Goal: Task Accomplishment & Management: Manage account settings

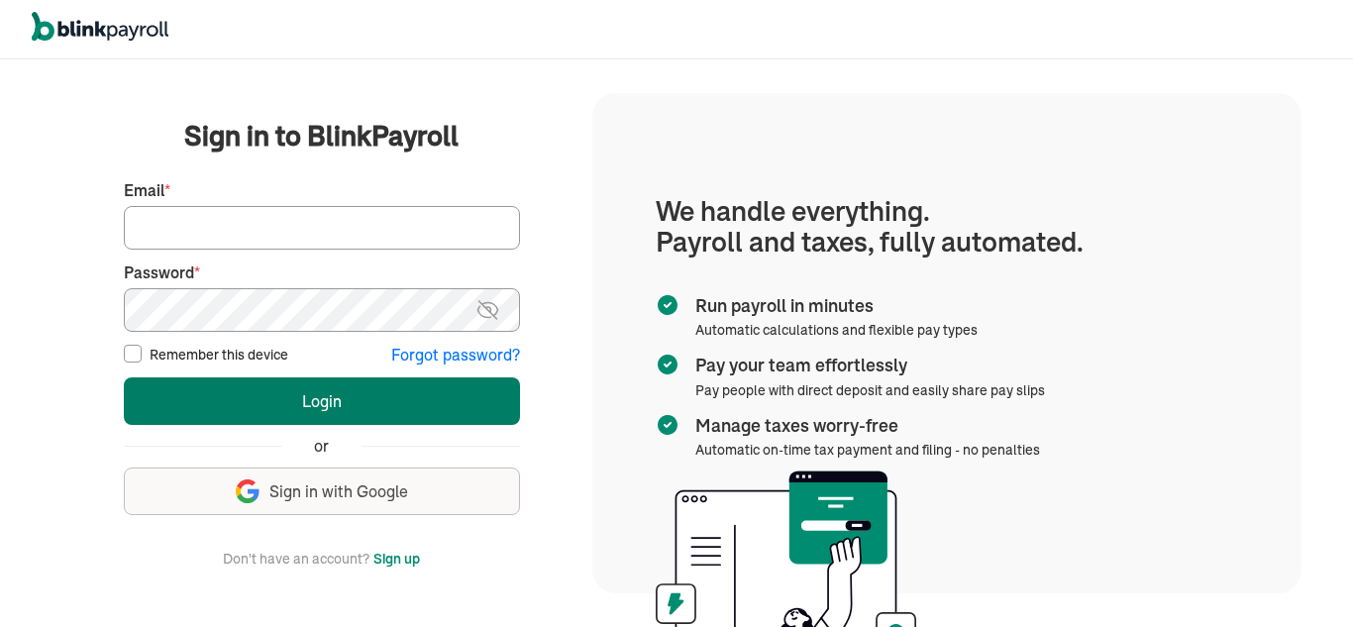
type input "cwilliams@clwconsultinggroup.com"
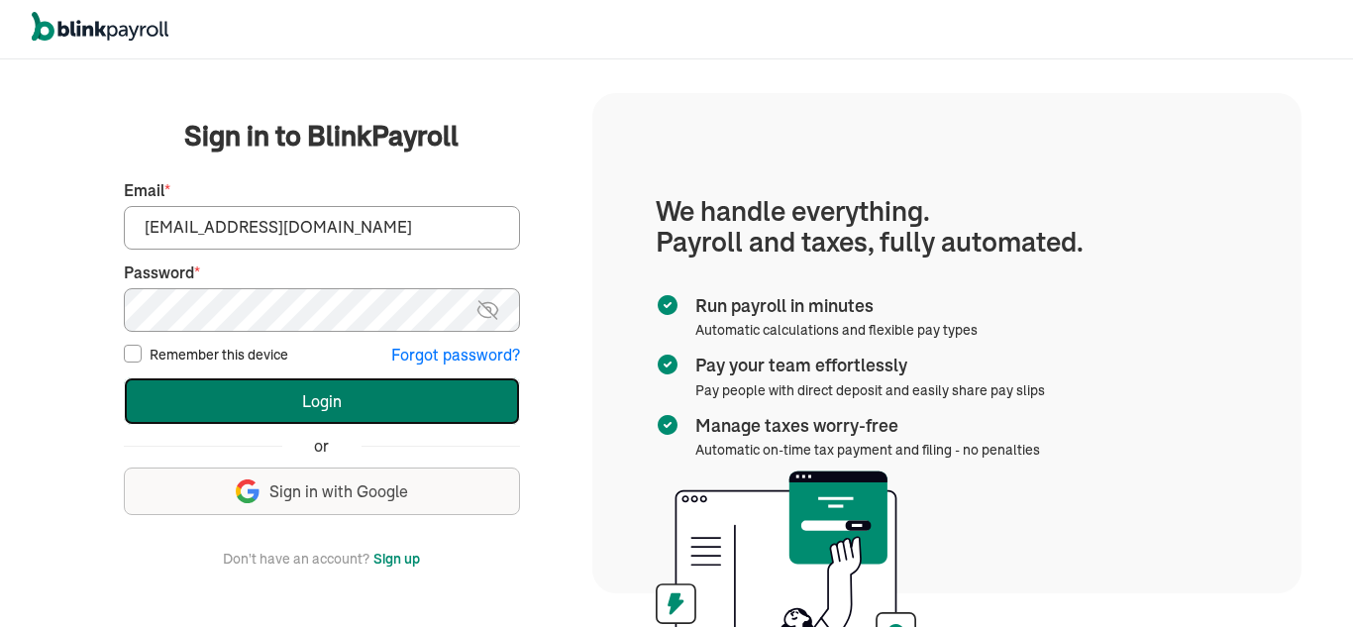
click at [407, 421] on button "Login" at bounding box center [322, 401] width 396 height 48
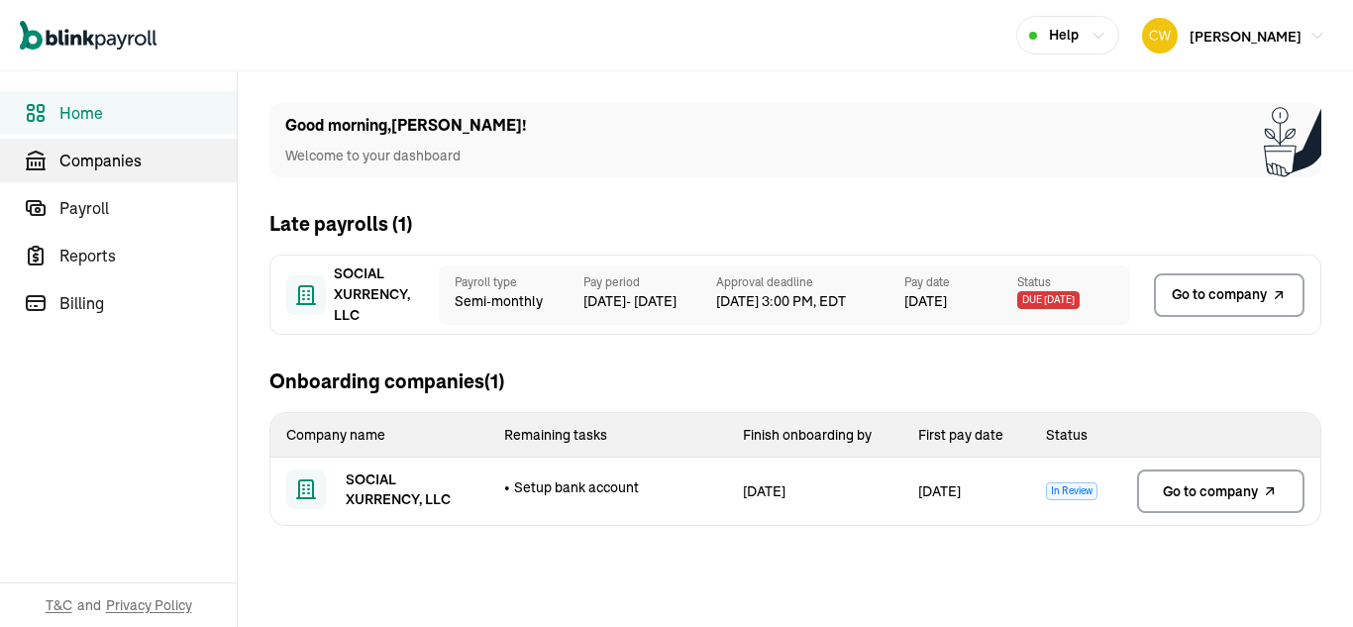
click at [98, 166] on span "Companies" at bounding box center [147, 161] width 177 height 24
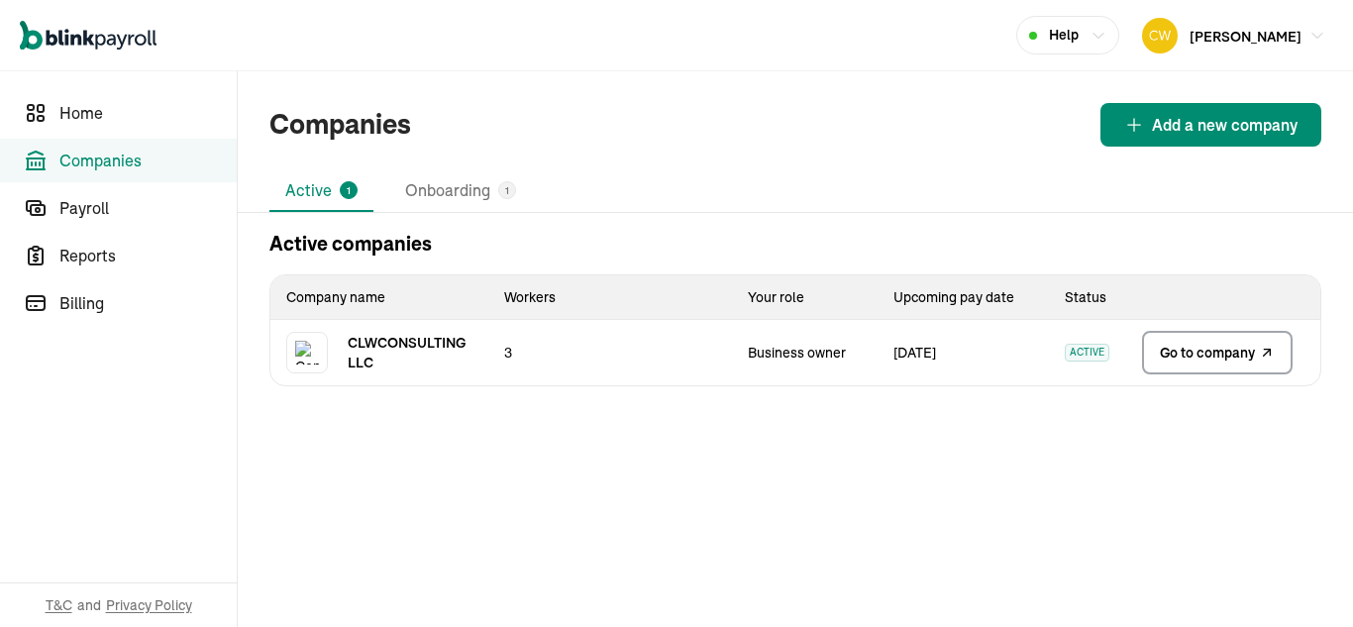
click at [1209, 353] on span "Go to company" at bounding box center [1207, 353] width 95 height 20
click at [1195, 349] on span "Go to company" at bounding box center [1207, 353] width 95 height 20
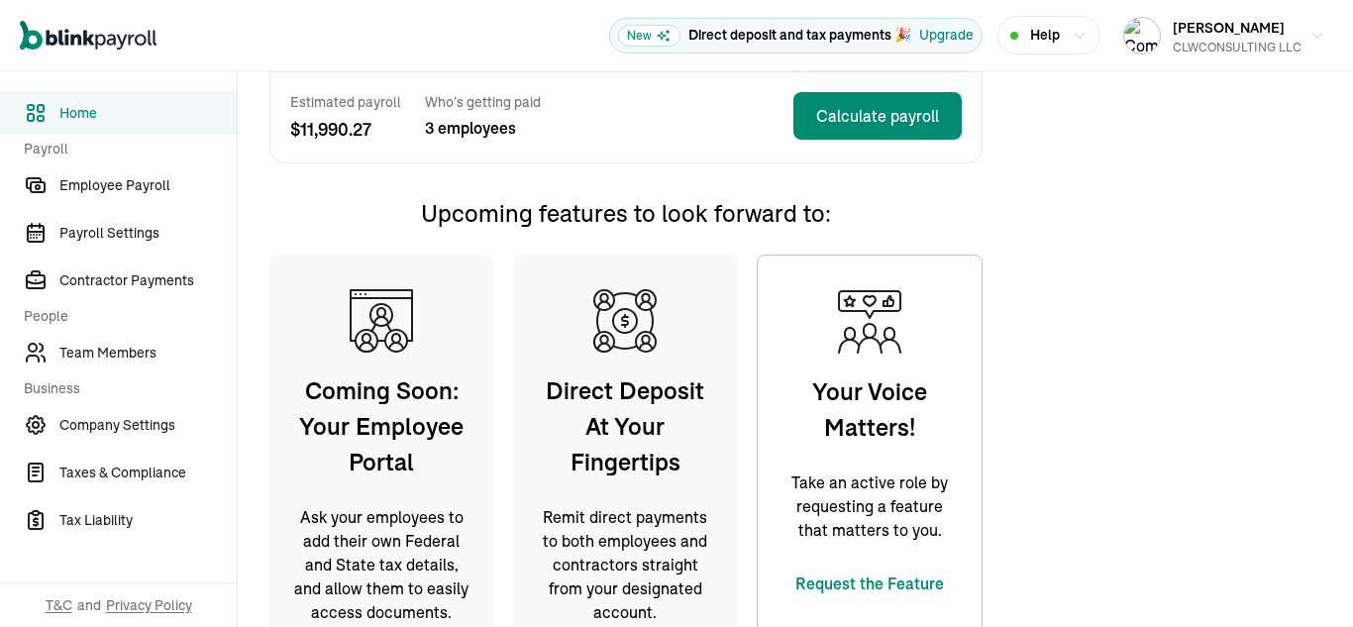
scroll to position [449, 0]
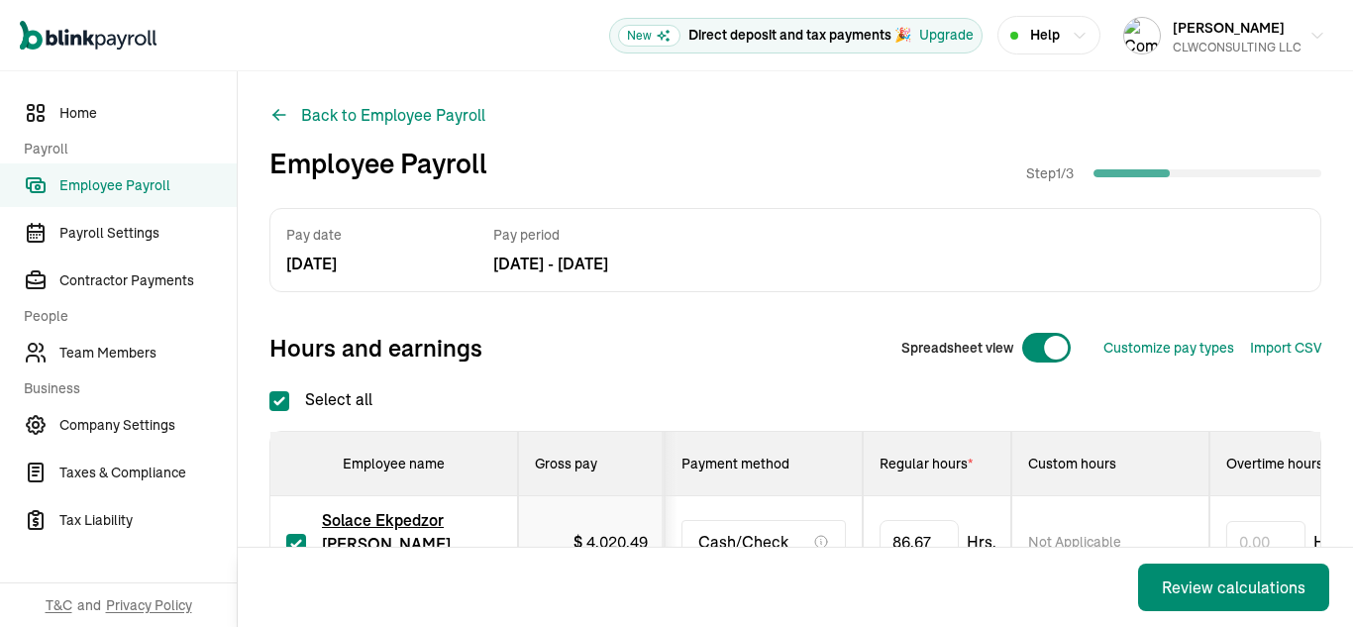
scroll to position [280, 0]
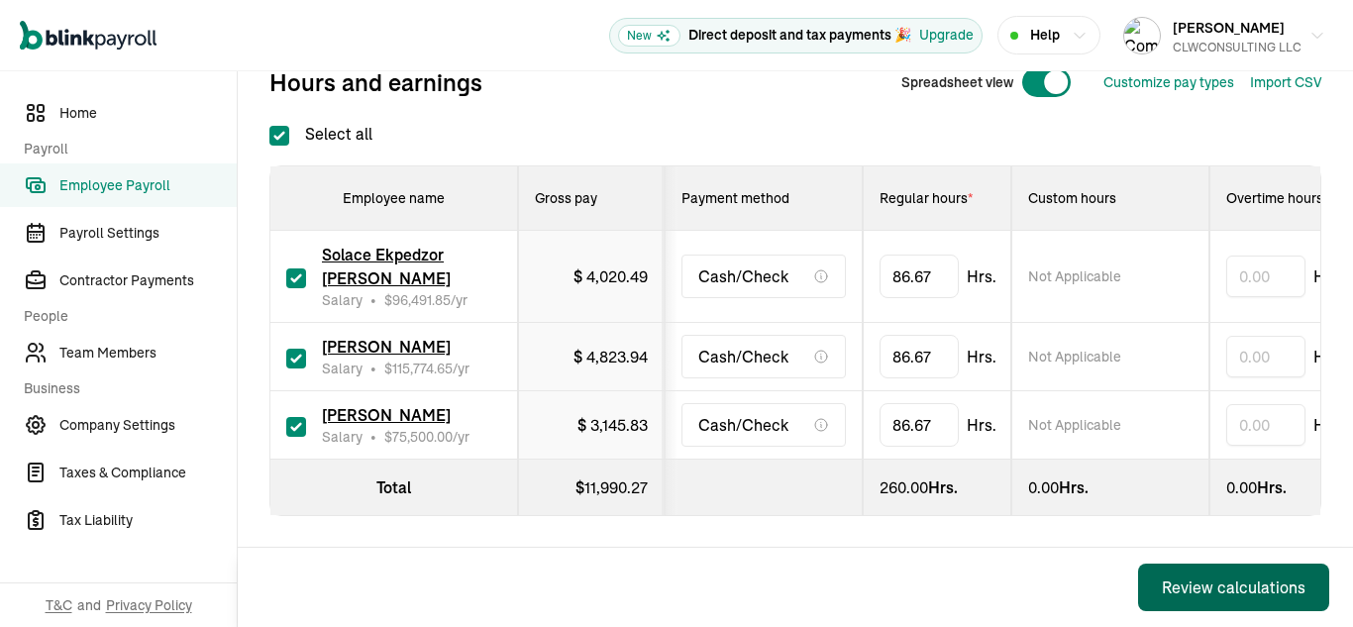
click at [1176, 593] on div "Review calculations" at bounding box center [1234, 588] width 144 height 24
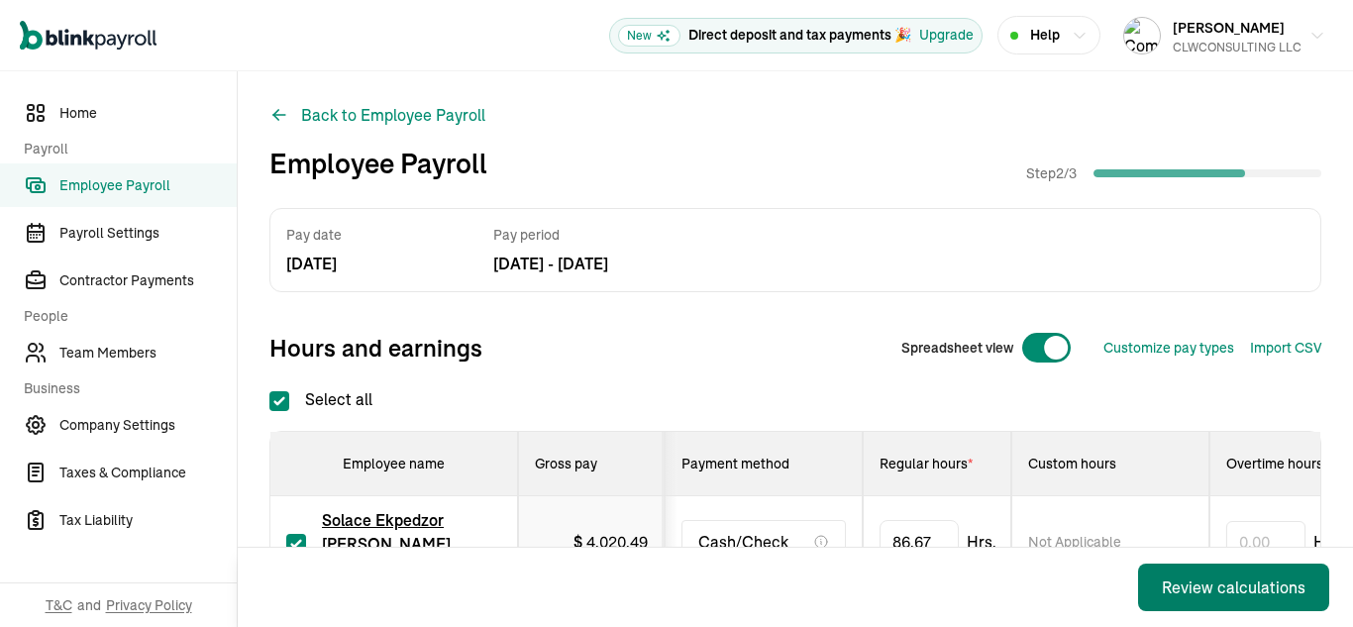
checkbox input "true"
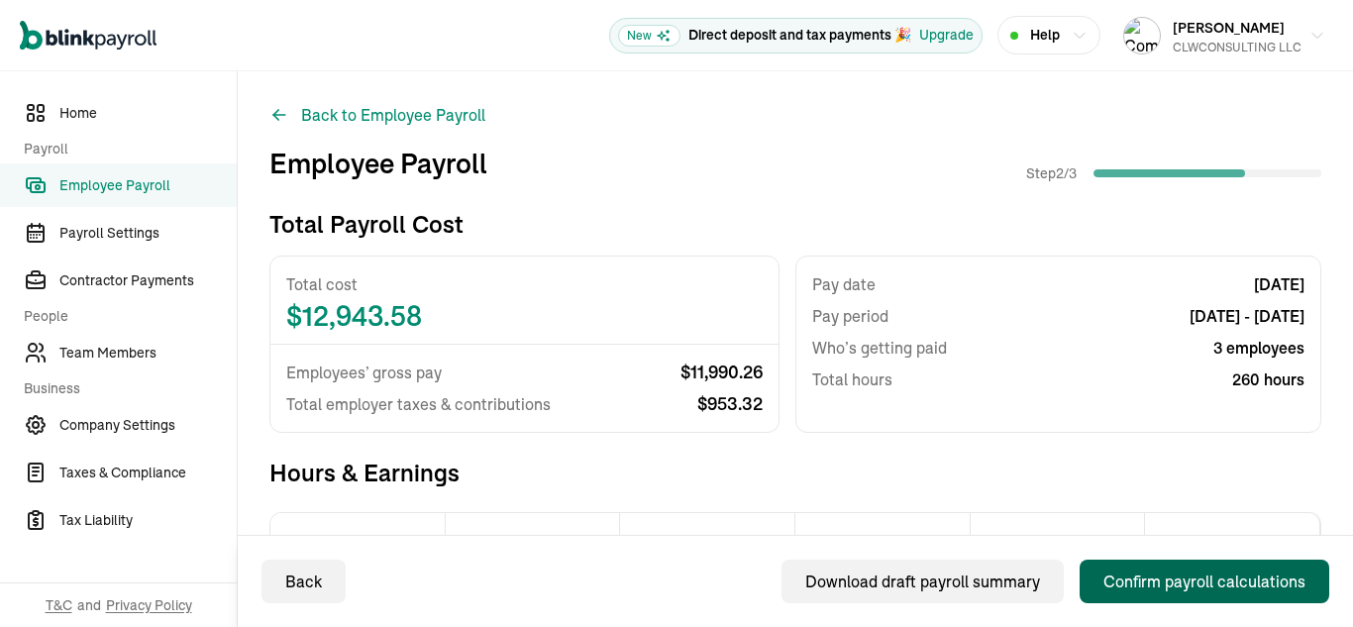
click at [1168, 584] on div "Confirm payroll calculations" at bounding box center [1205, 582] width 202 height 24
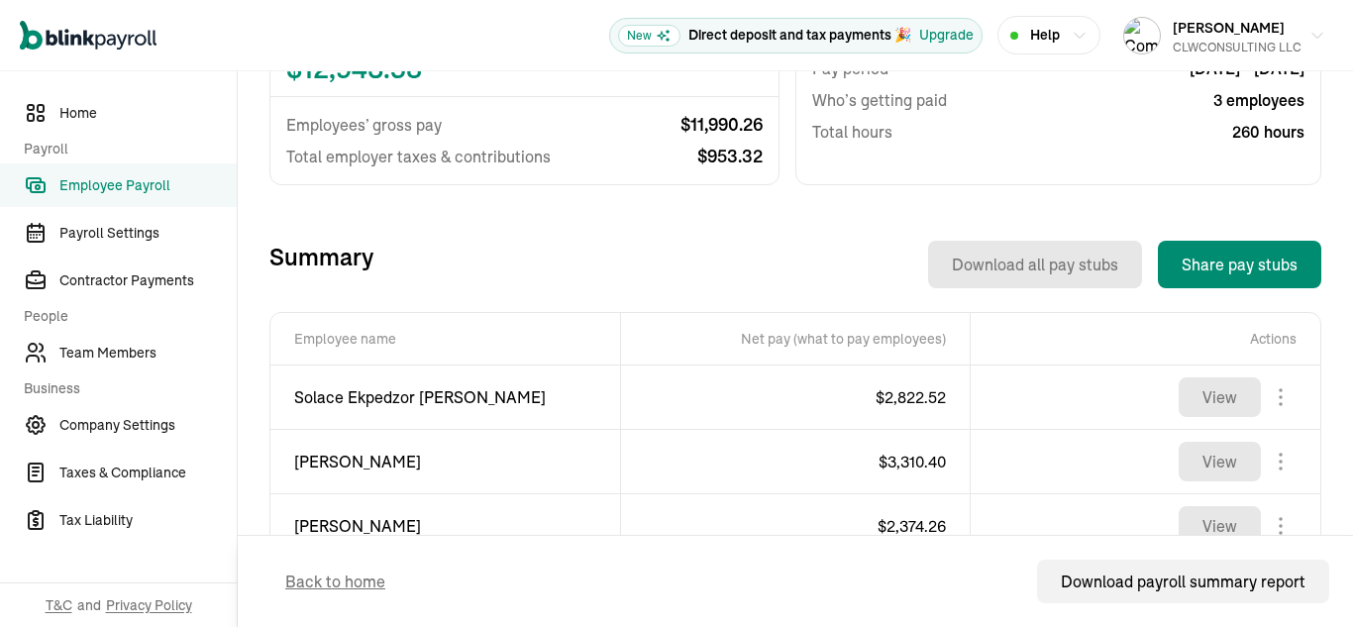
scroll to position [525, 0]
click at [1218, 408] on button "View" at bounding box center [1220, 396] width 82 height 40
click at [1199, 404] on button "View" at bounding box center [1220, 396] width 82 height 40
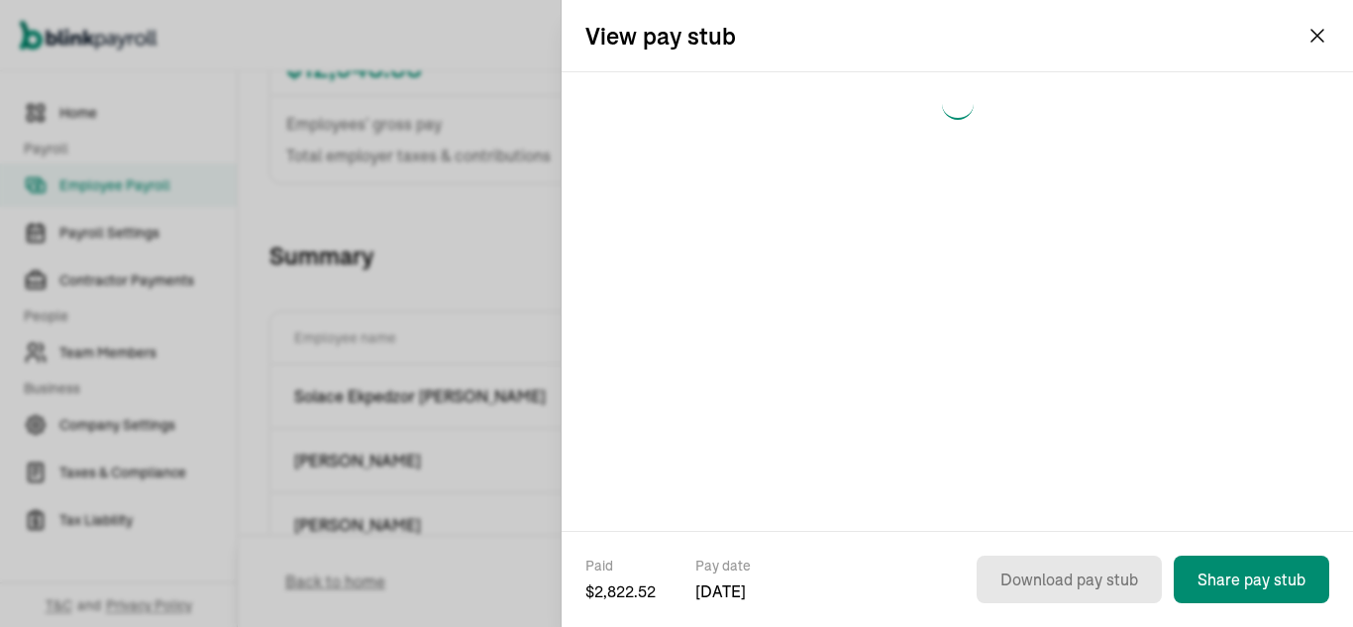
click at [1304, 38] on div "View pay stub" at bounding box center [958, 35] width 792 height 71
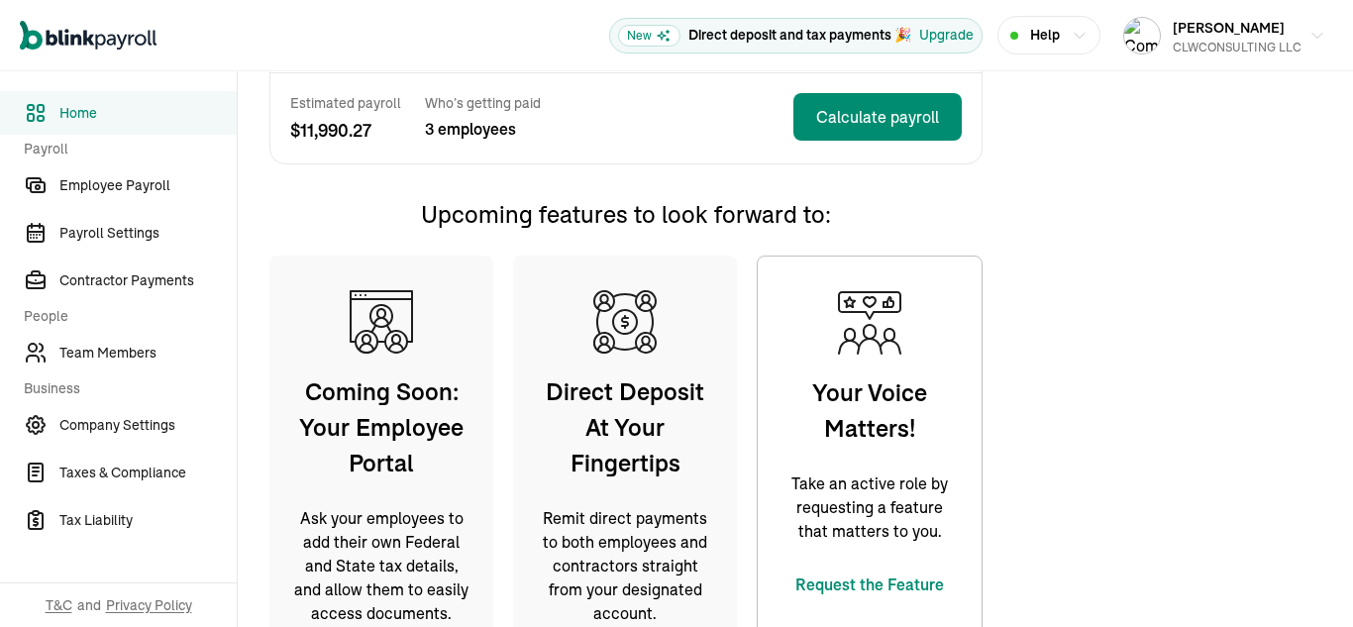
scroll to position [449, 0]
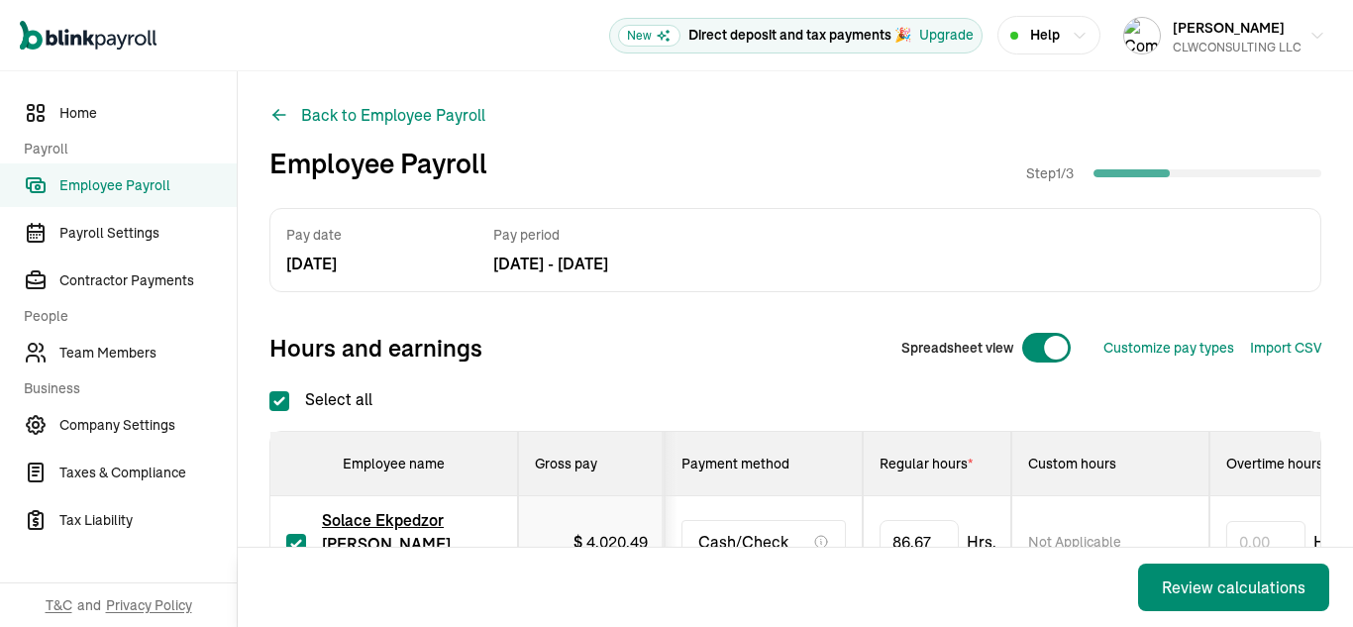
scroll to position [280, 0]
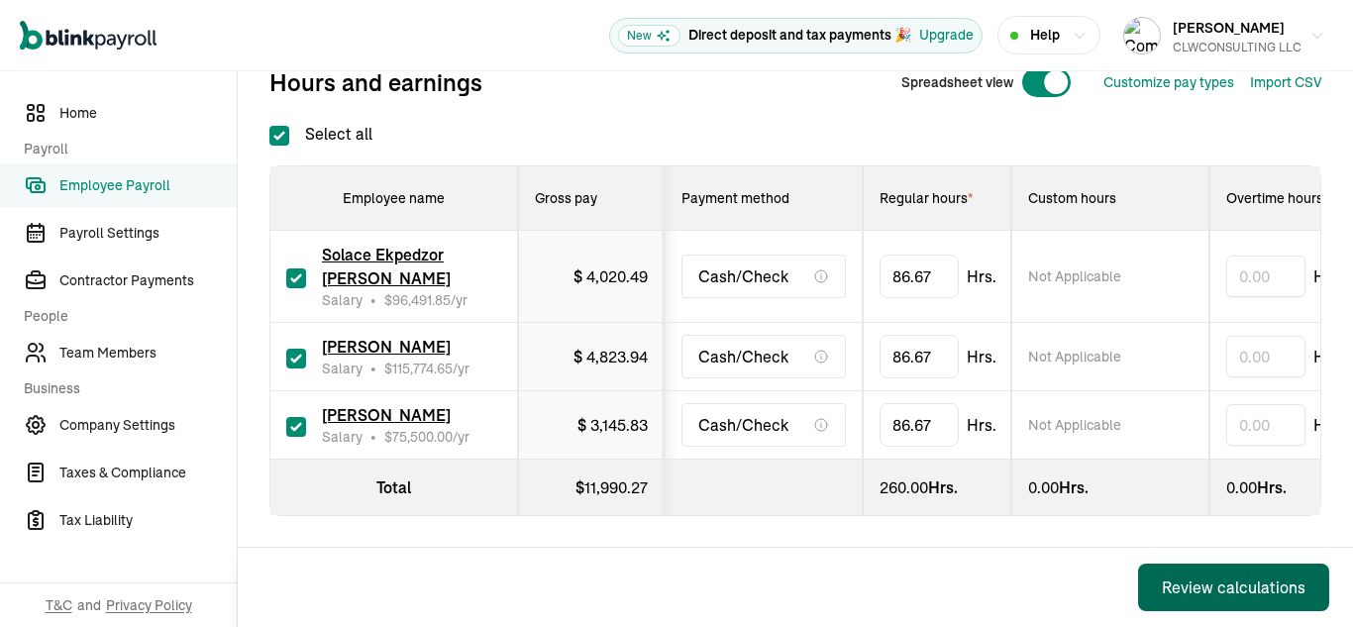
click at [1176, 593] on div "Review calculations" at bounding box center [1234, 588] width 144 height 24
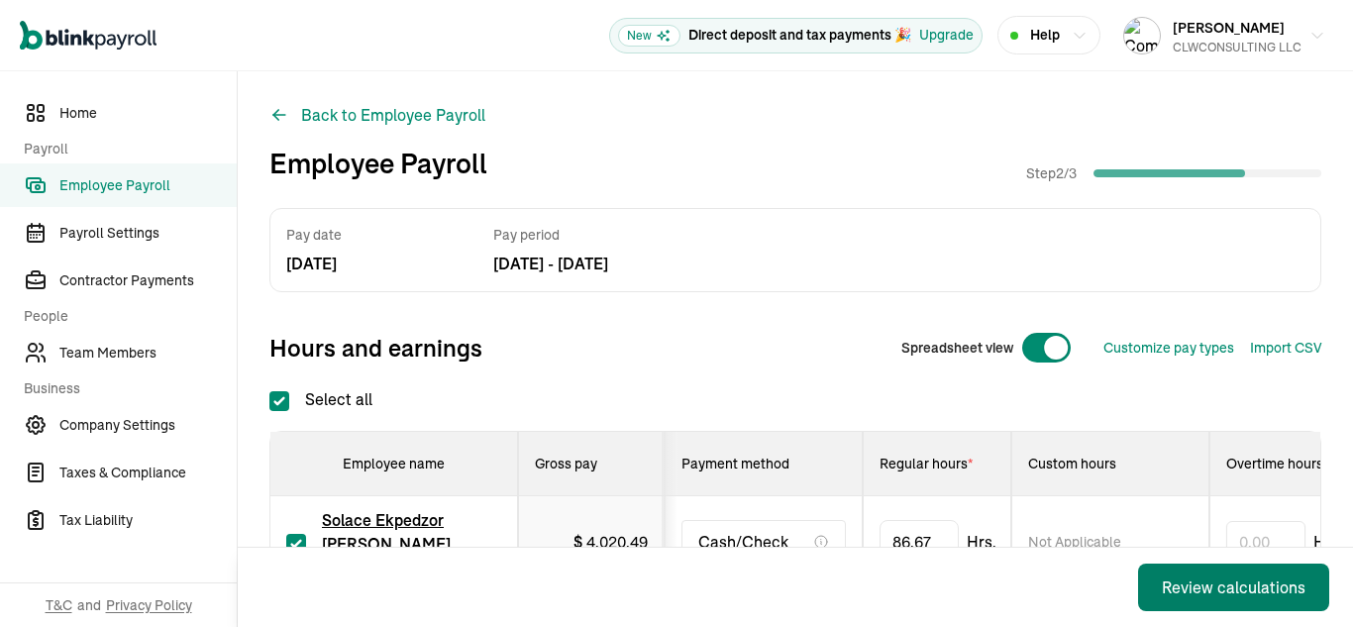
checkbox input "true"
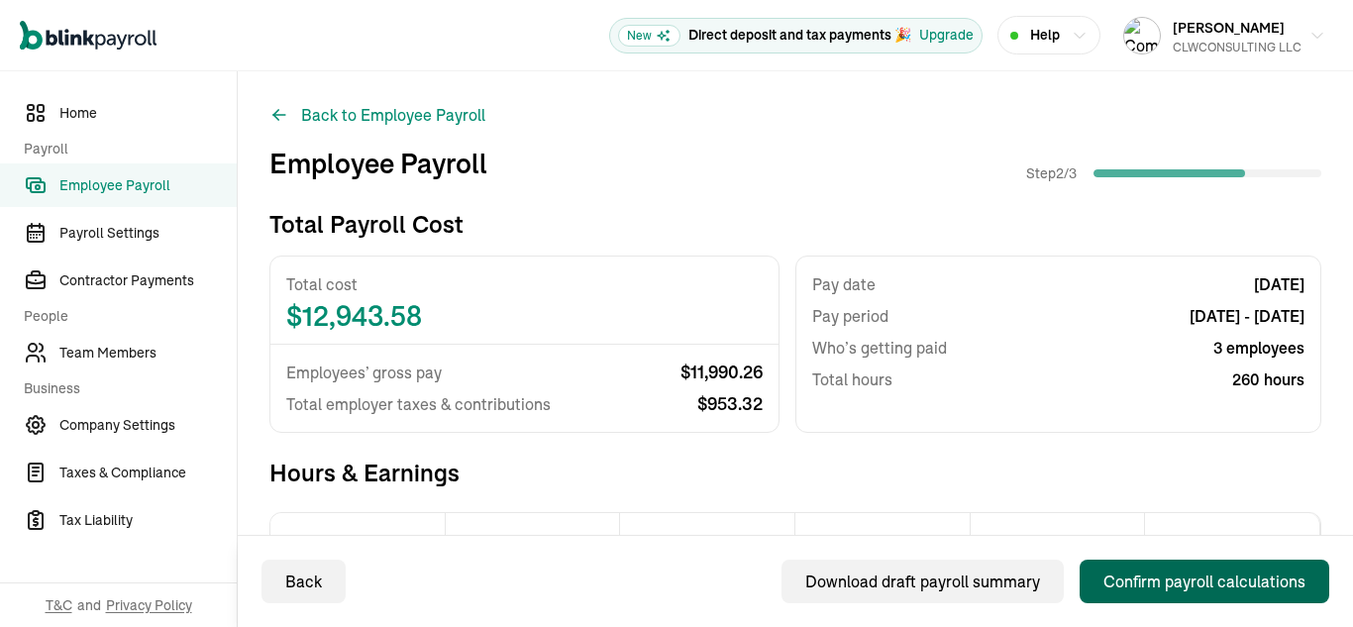
click at [1168, 584] on div "Confirm payroll calculations" at bounding box center [1205, 582] width 202 height 24
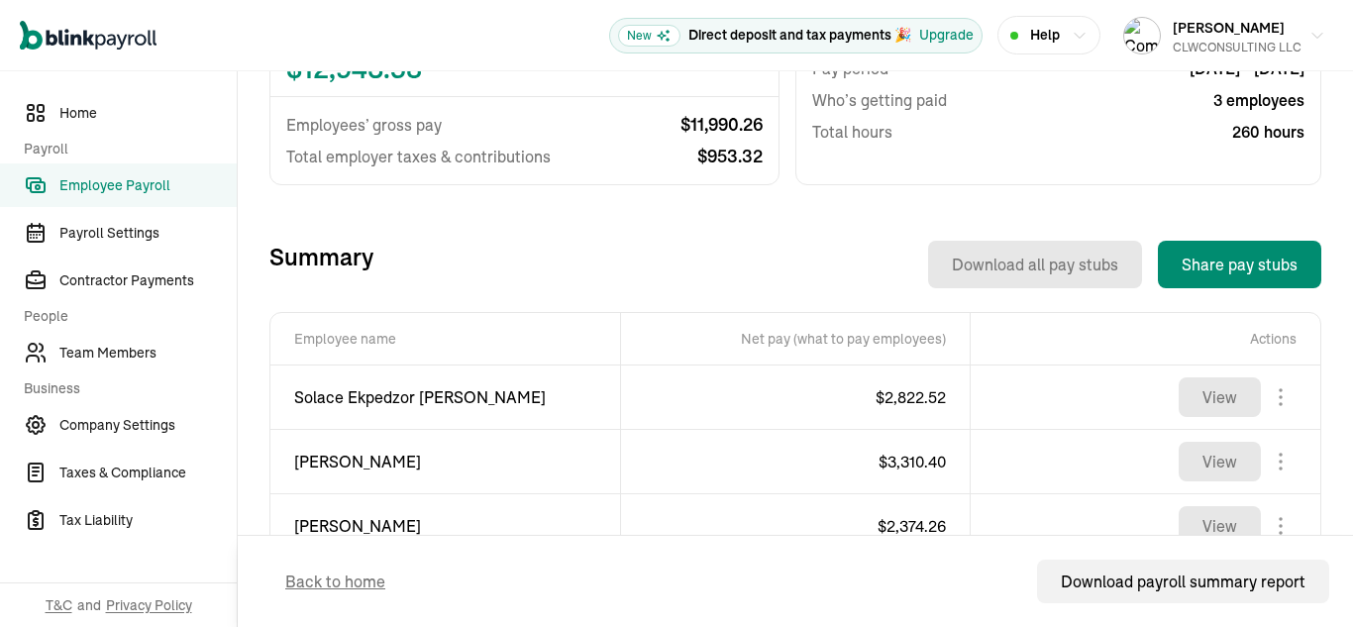
scroll to position [525, 0]
click at [1218, 408] on button "View" at bounding box center [1220, 396] width 82 height 40
click at [1199, 404] on button "View" at bounding box center [1220, 396] width 82 height 40
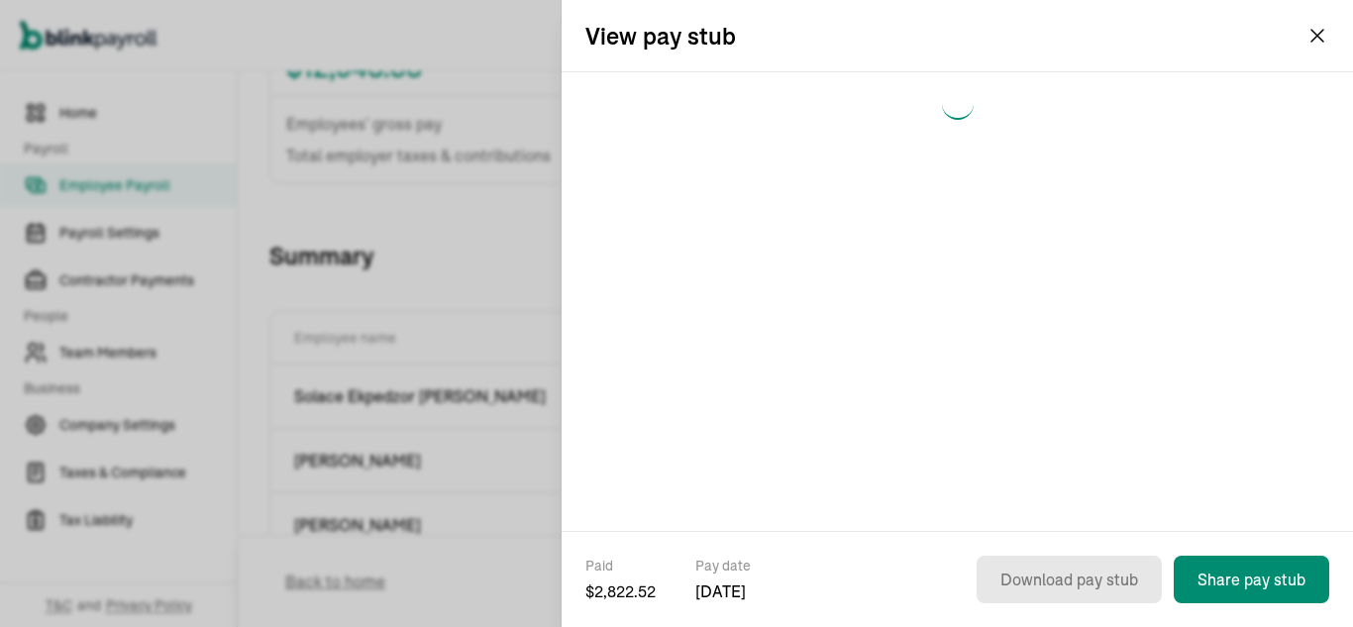
click at [1304, 38] on div "View pay stub" at bounding box center [958, 35] width 792 height 71
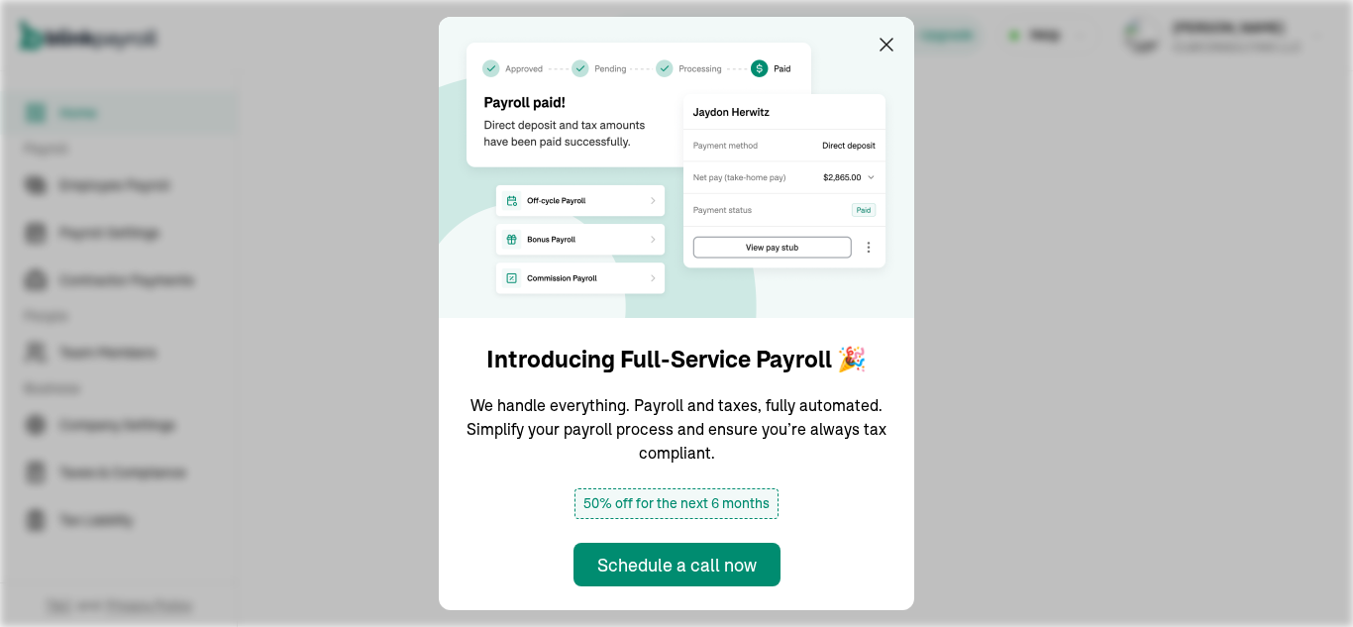
click at [899, 42] on img at bounding box center [677, 167] width 476 height 301
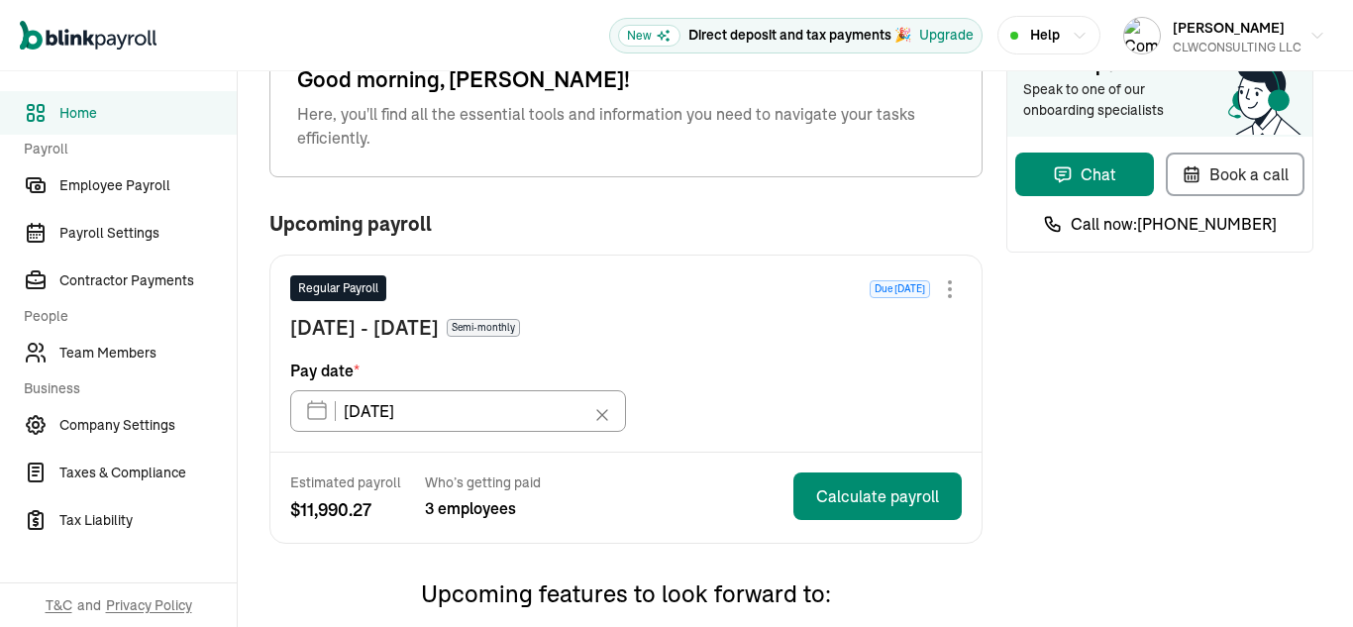
scroll to position [66, 0]
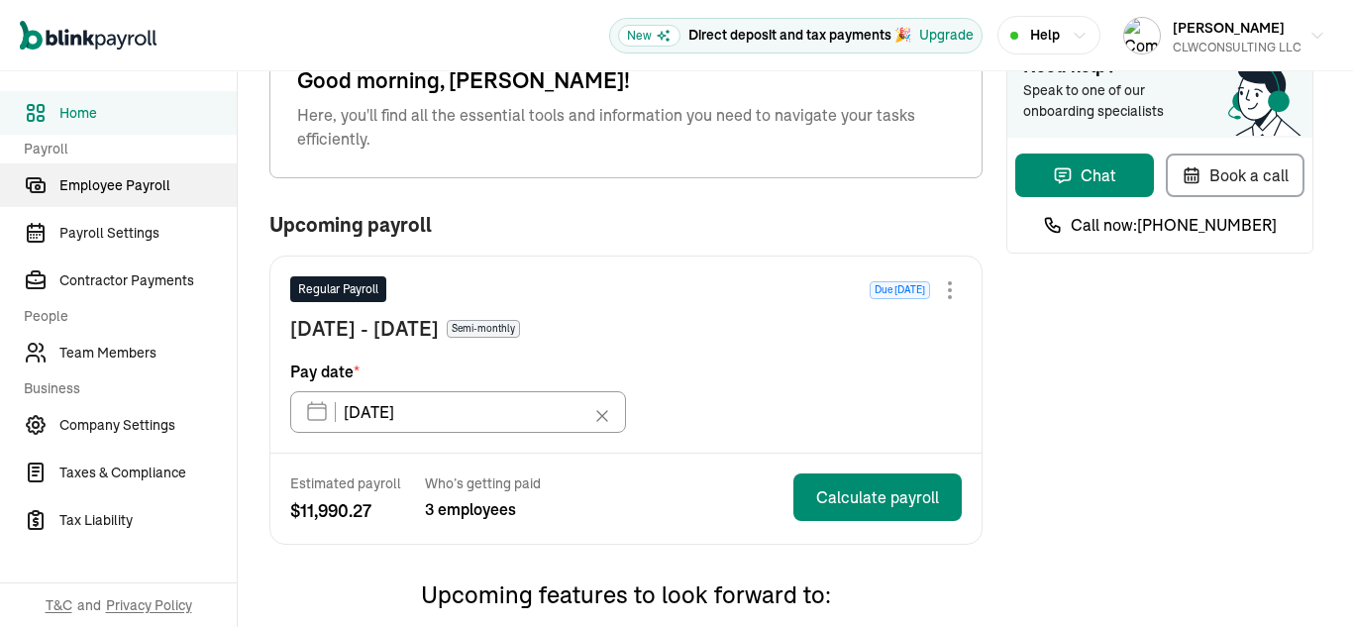
click at [118, 188] on span "Employee Payroll" at bounding box center [147, 185] width 177 height 21
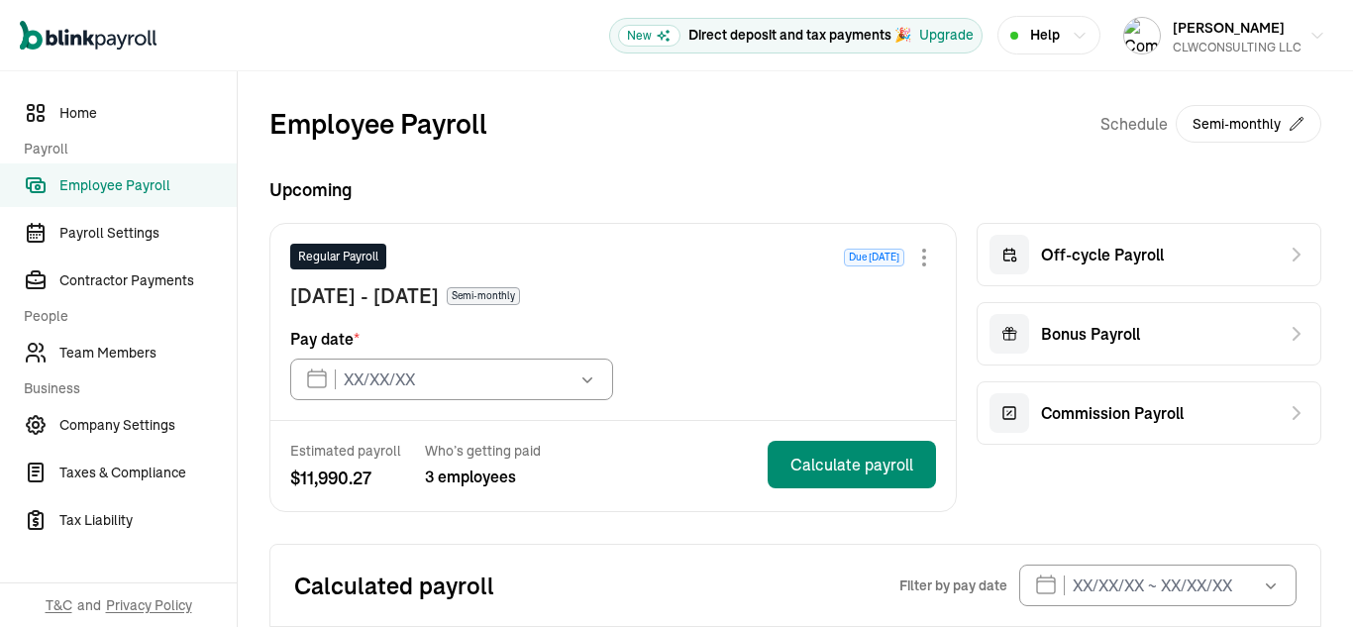
type input "[DATE]"
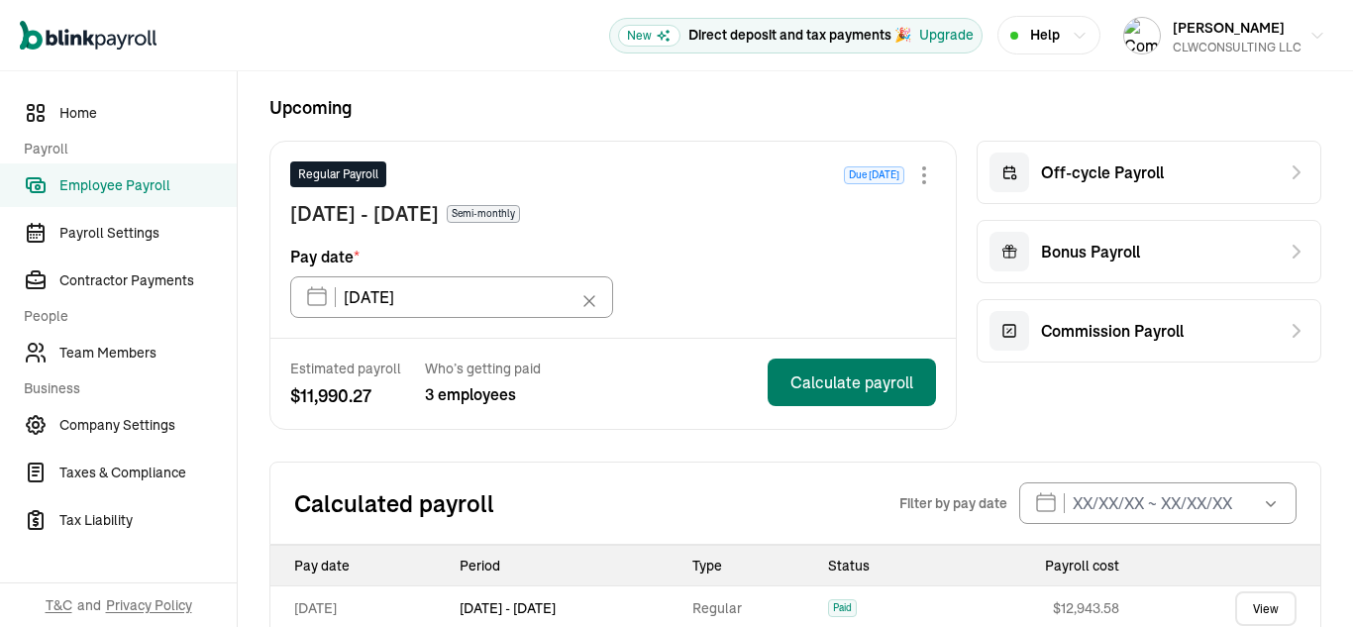
scroll to position [81, 0]
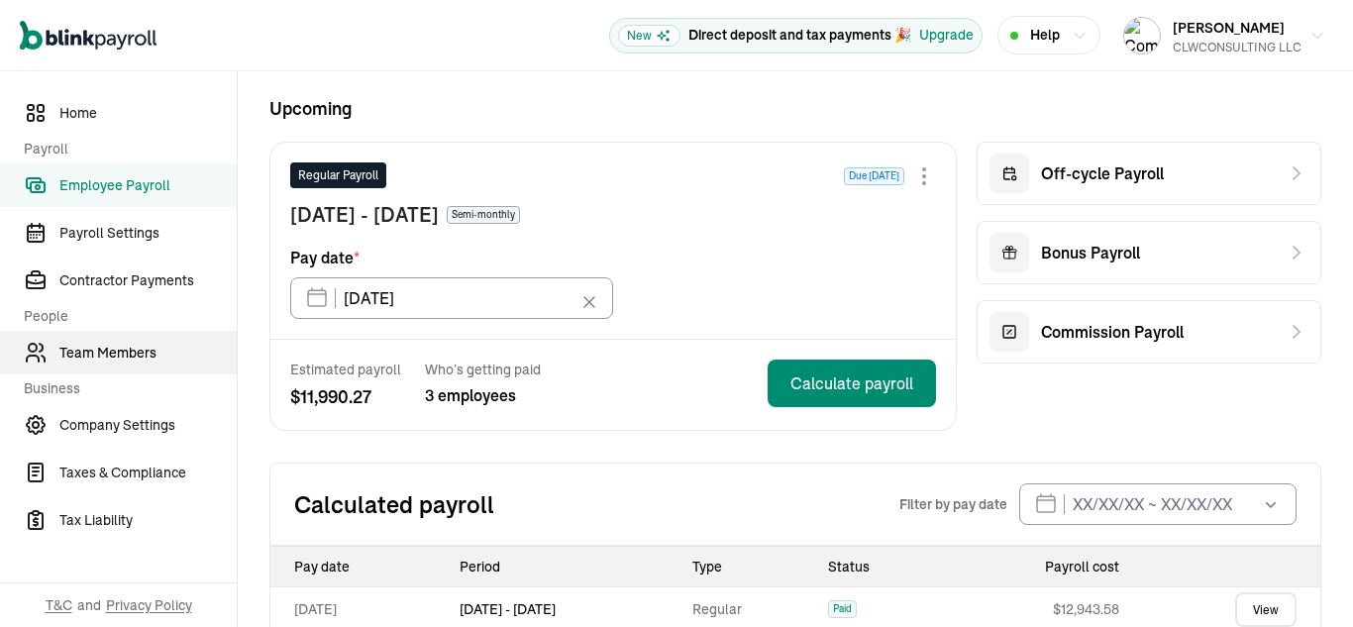
click at [136, 347] on span "Team Members" at bounding box center [147, 353] width 177 height 21
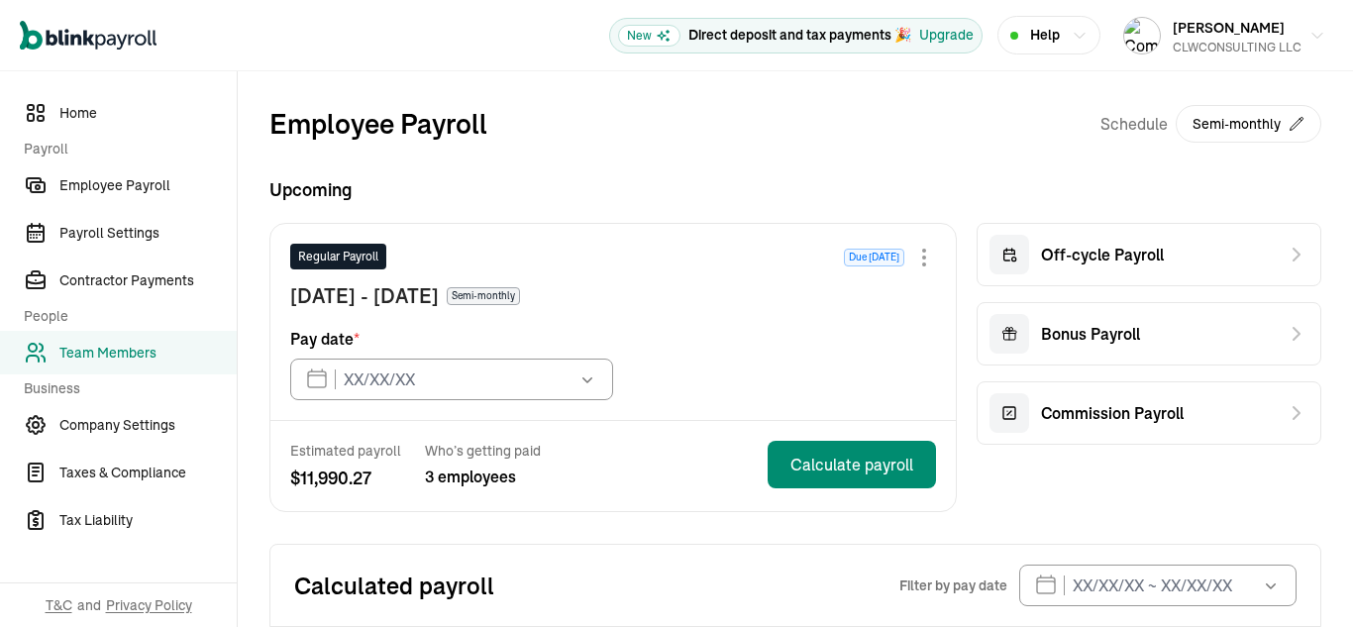
type input "[DATE]"
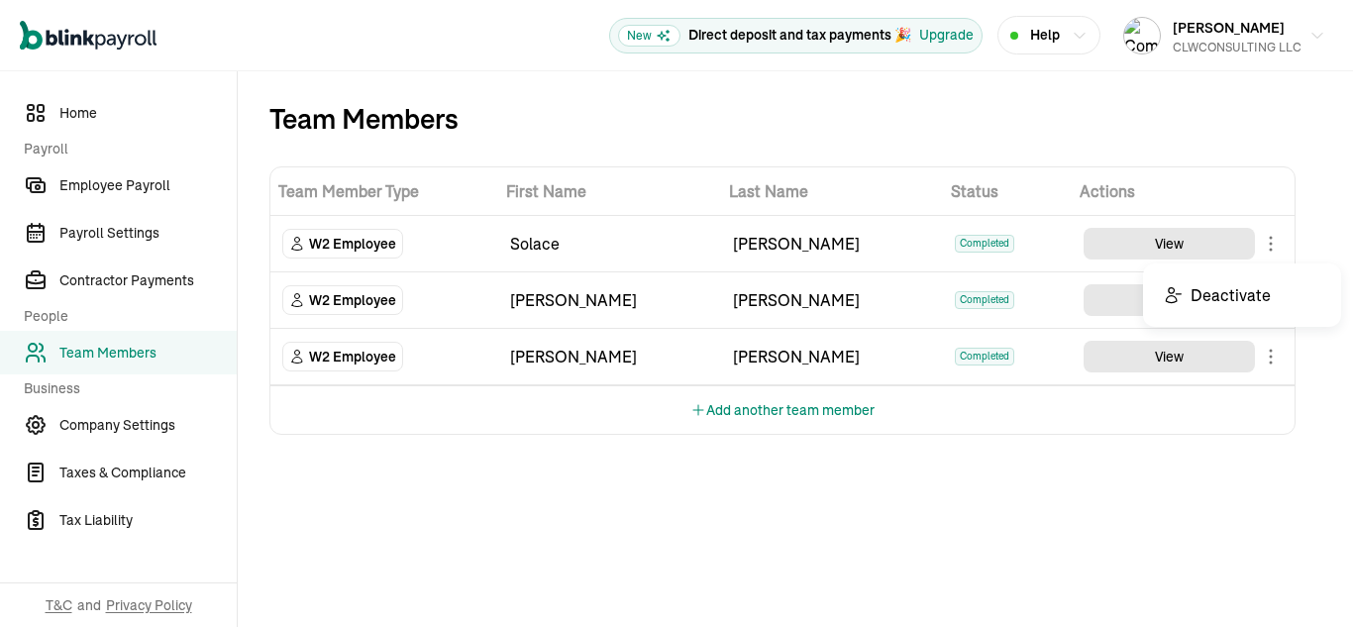
click at [1271, 252] on body "Open main menu New Direct deposit and tax payments 🎉 Upgrade Help Carl Williams…" at bounding box center [676, 313] width 1353 height 627
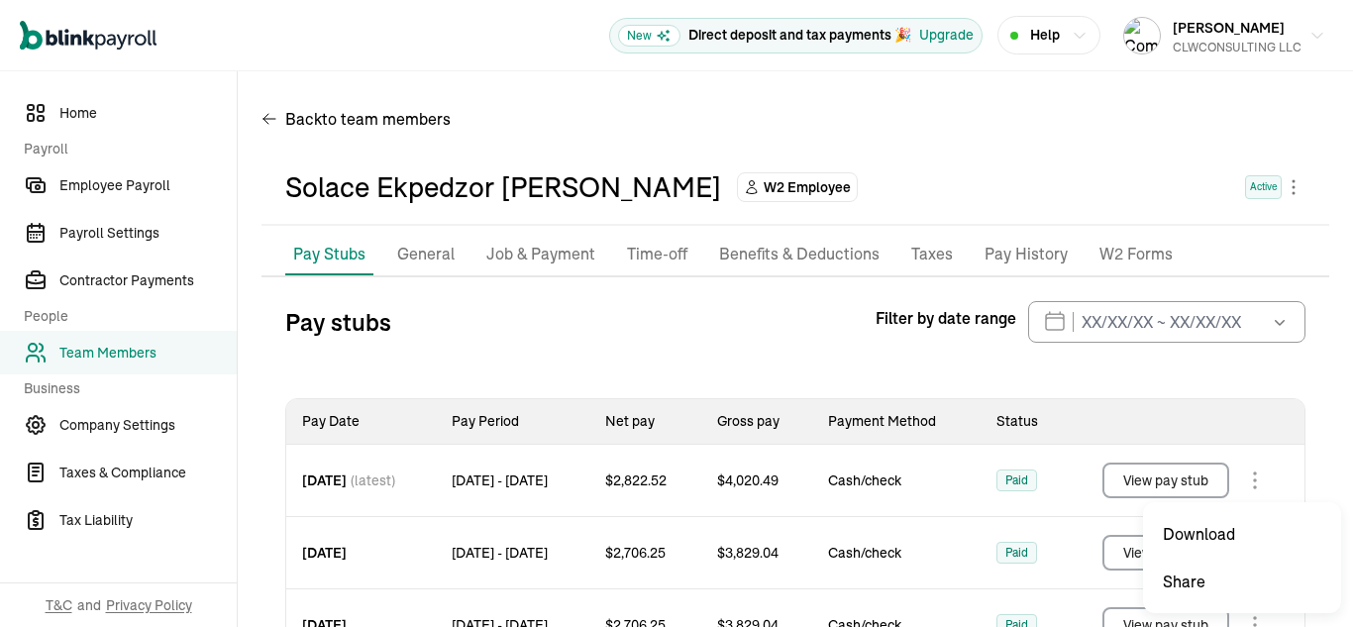
click at [1254, 480] on body "Open main menu New Direct deposit and tax payments 🎉 Upgrade Help [PERSON_NAME]…" at bounding box center [676, 313] width 1353 height 627
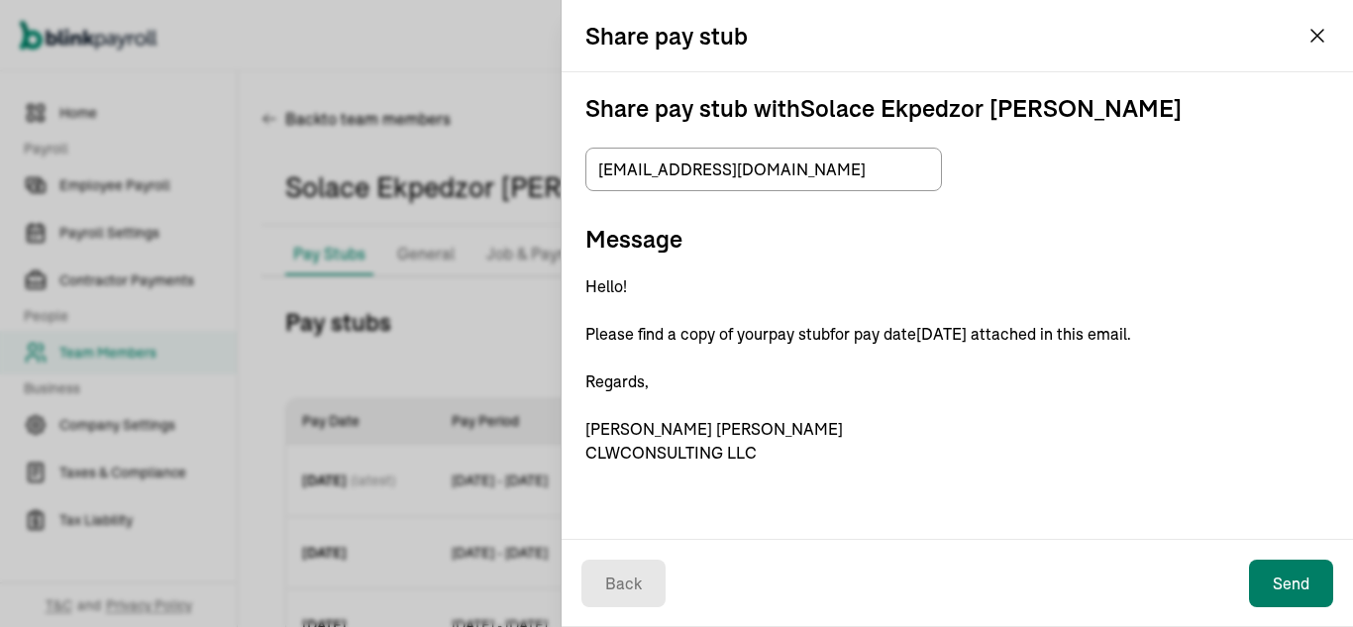
click at [1308, 585] on button "Send" at bounding box center [1291, 584] width 84 height 48
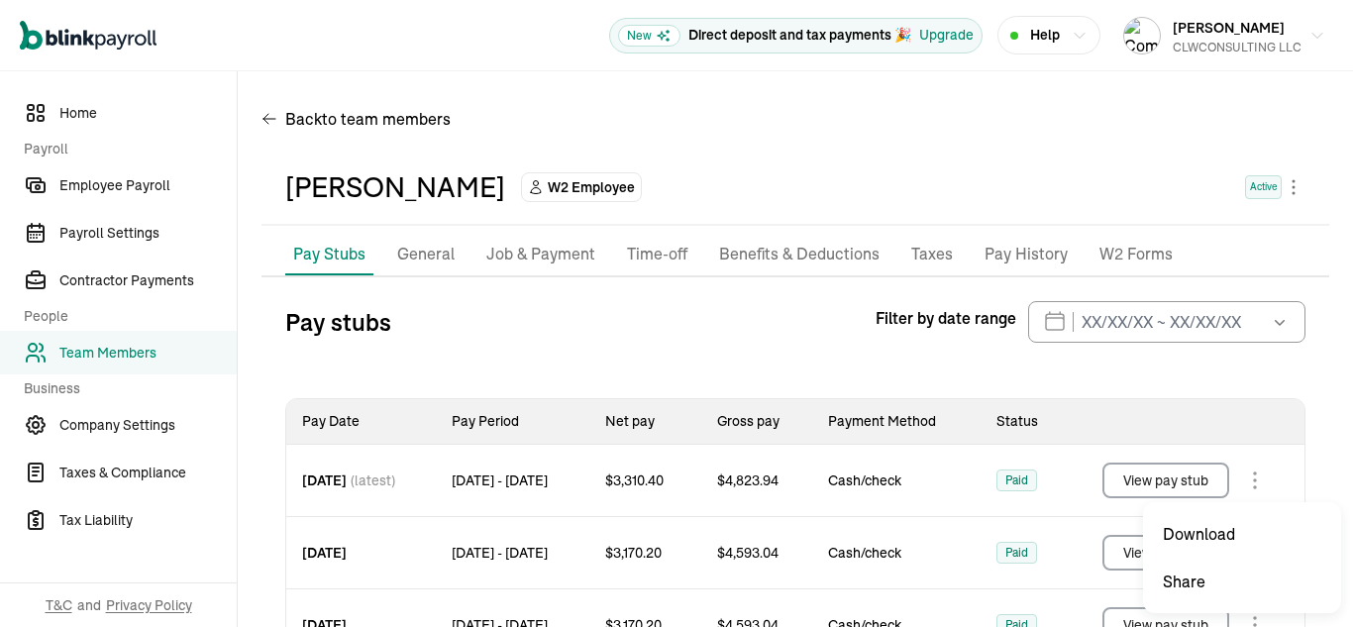
click at [1249, 485] on body "Open main menu New Direct deposit and tax payments 🎉 Upgrade Help [PERSON_NAME]…" at bounding box center [676, 313] width 1353 height 627
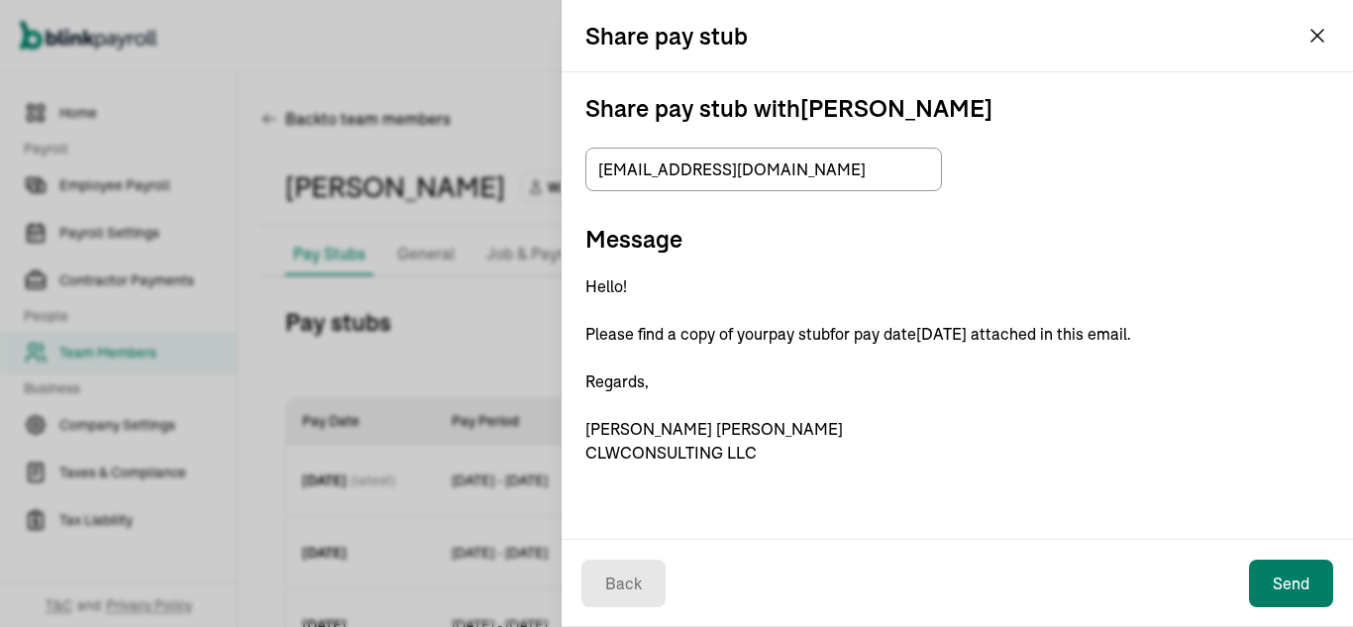
click at [1285, 579] on button "Send" at bounding box center [1291, 584] width 84 height 48
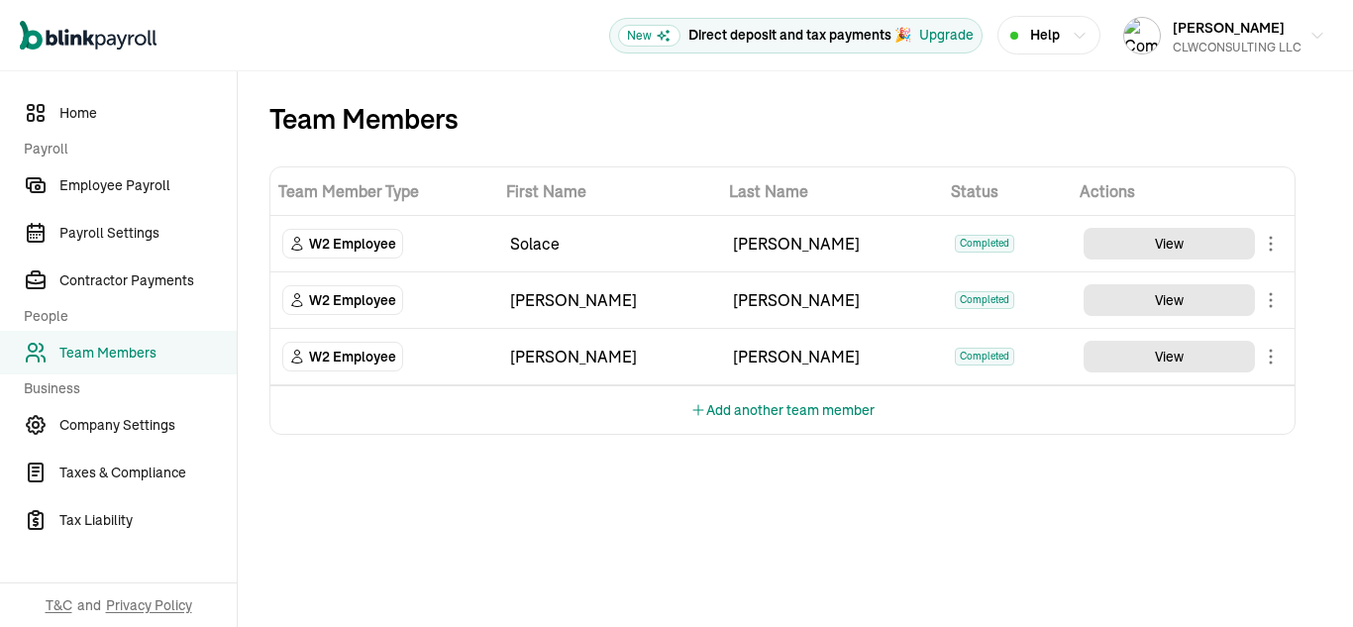
click at [1273, 365] on body "Open main menu New Direct deposit and tax payments 🎉 Upgrade Help [PERSON_NAME]…" at bounding box center [676, 313] width 1353 height 627
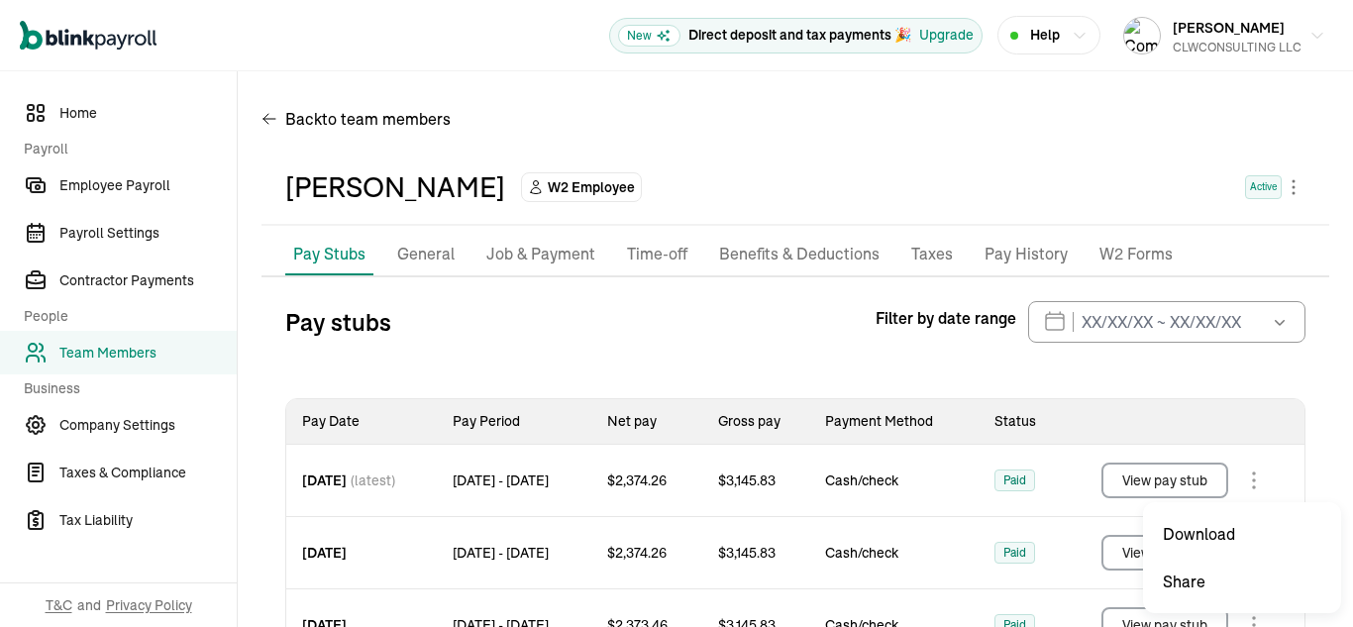
click at [1253, 478] on body "Open main menu New Direct deposit and tax payments 🎉 Upgrade Help [PERSON_NAME]…" at bounding box center [676, 313] width 1353 height 627
click at [1248, 477] on body "Open main menu New Direct deposit and tax payments 🎉 Upgrade Help [PERSON_NAME]…" at bounding box center [676, 313] width 1353 height 627
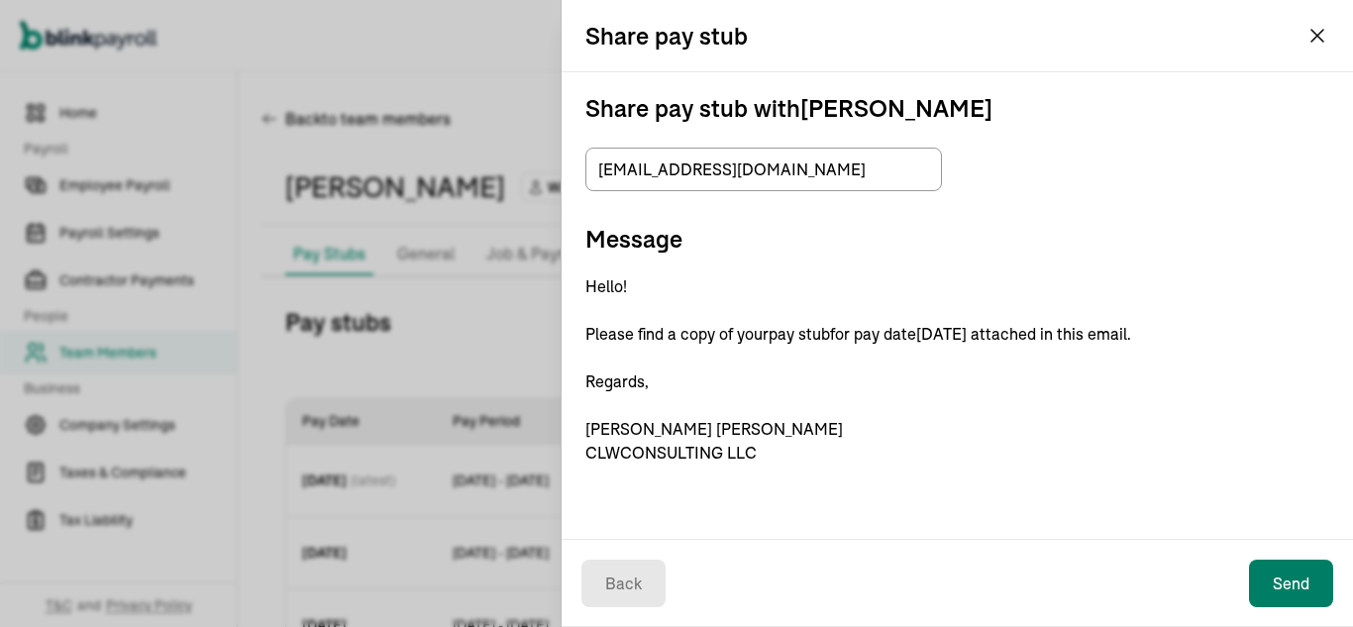
click at [1299, 581] on button "Send" at bounding box center [1291, 584] width 84 height 48
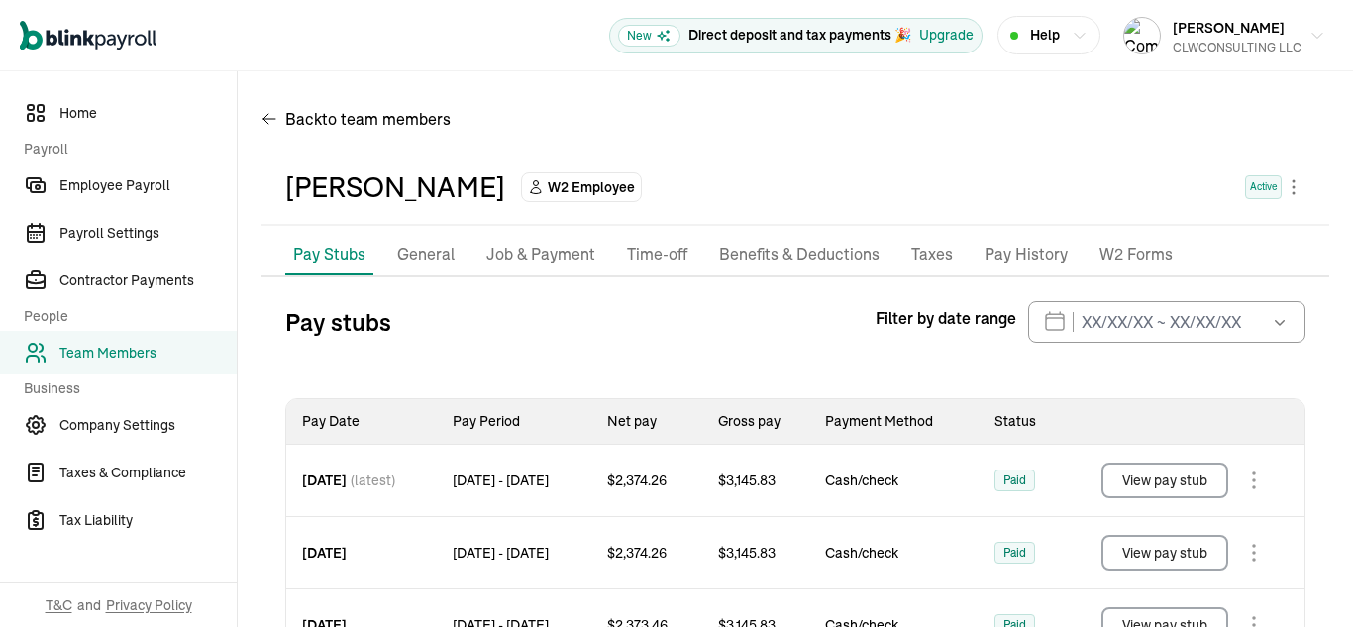
scroll to position [78, 0]
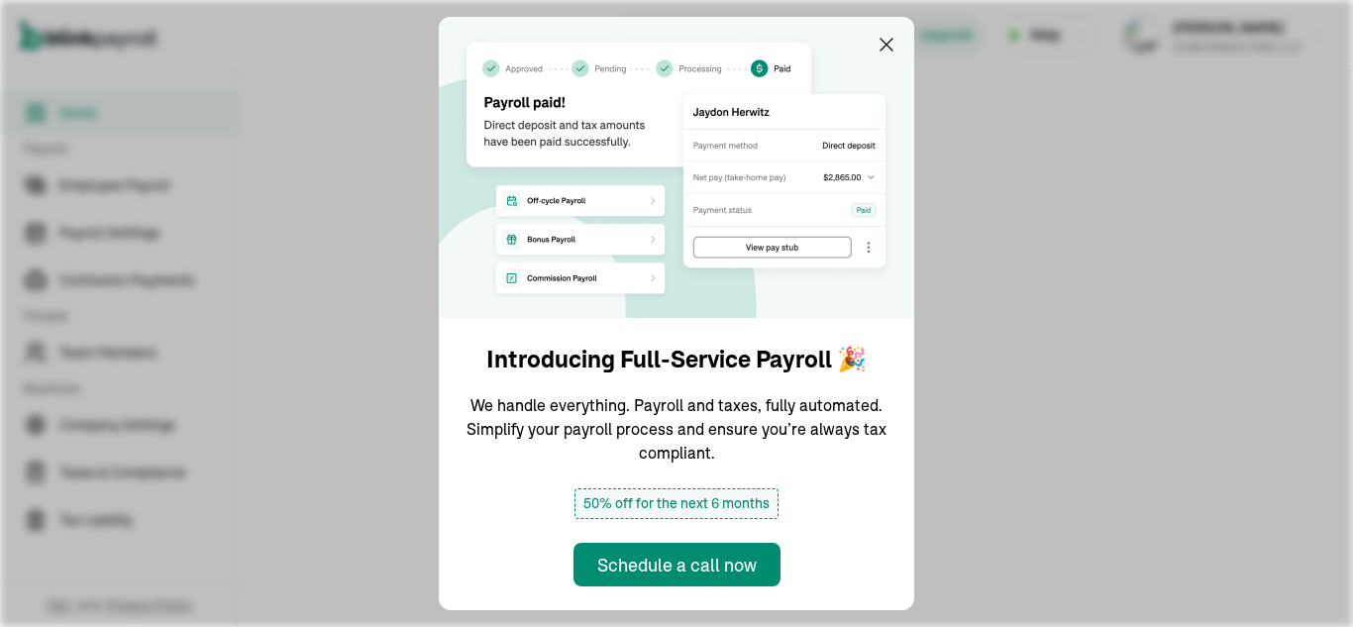
click at [899, 42] on img at bounding box center [677, 167] width 476 height 301
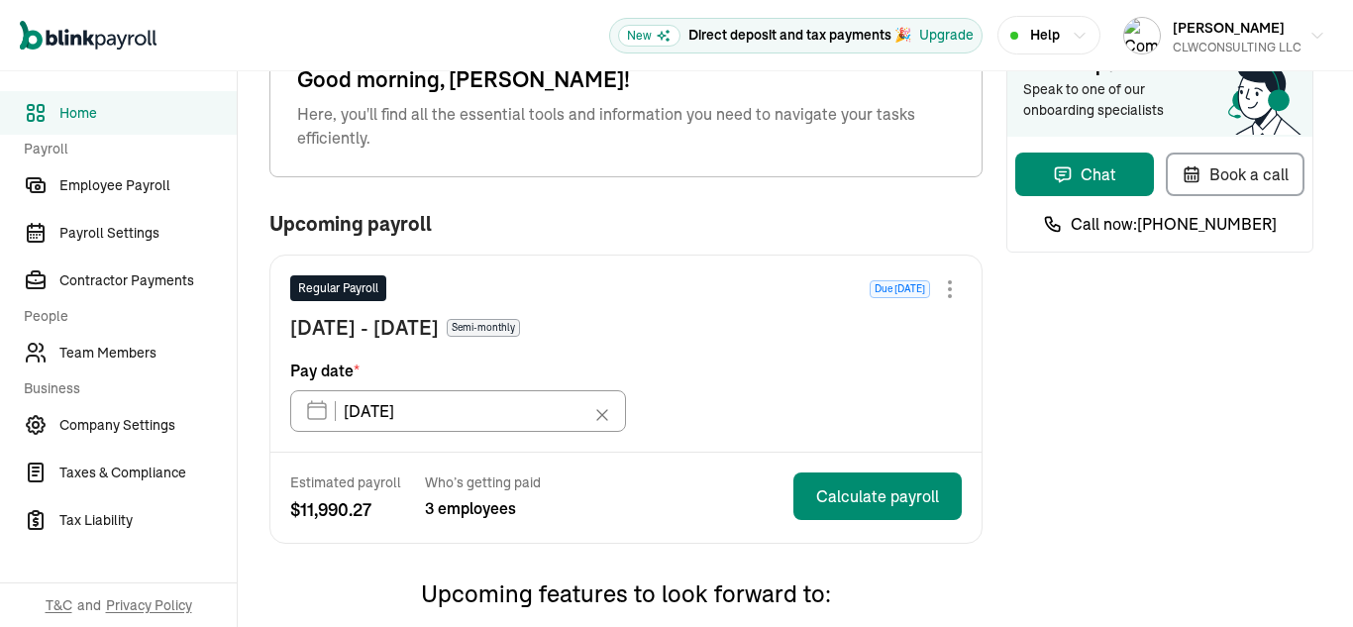
scroll to position [66, 0]
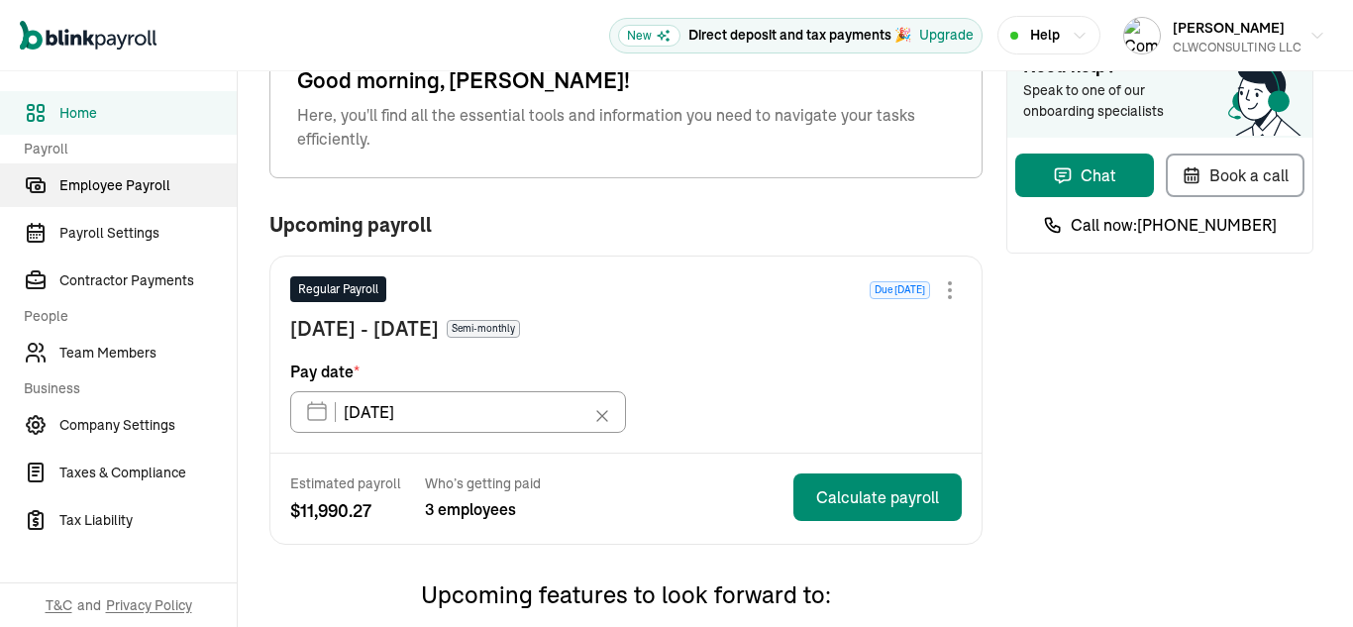
click at [118, 188] on span "Employee Payroll" at bounding box center [147, 185] width 177 height 21
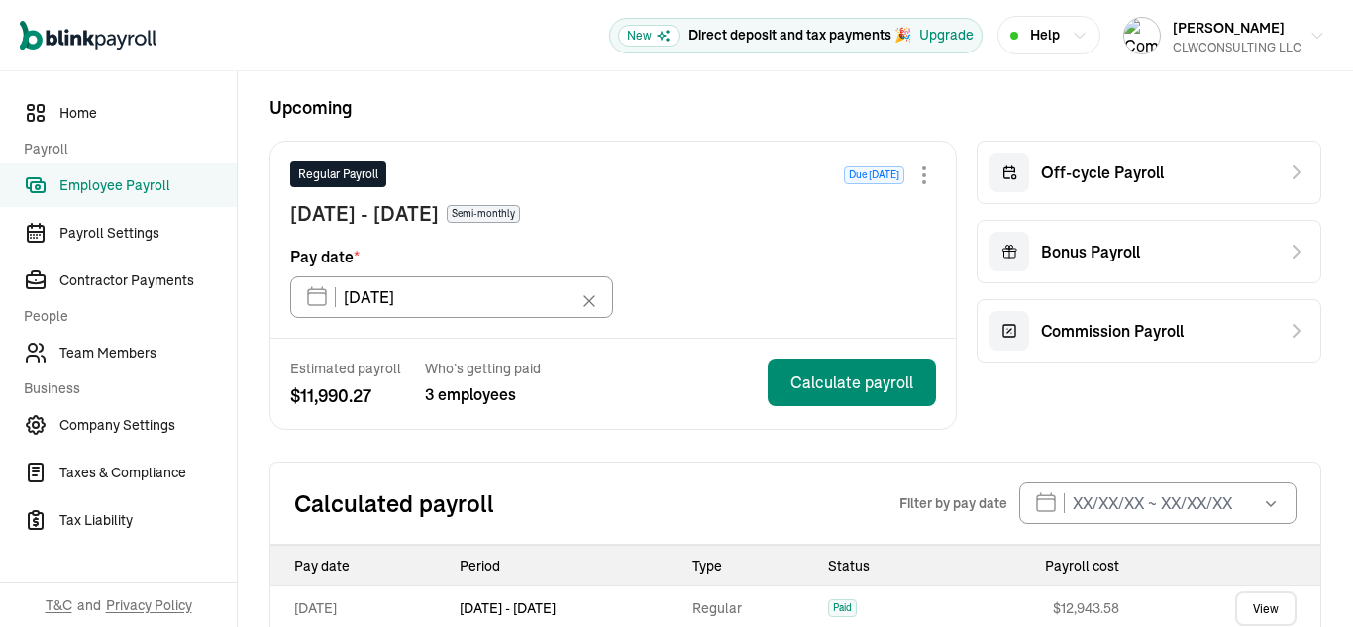
scroll to position [81, 0]
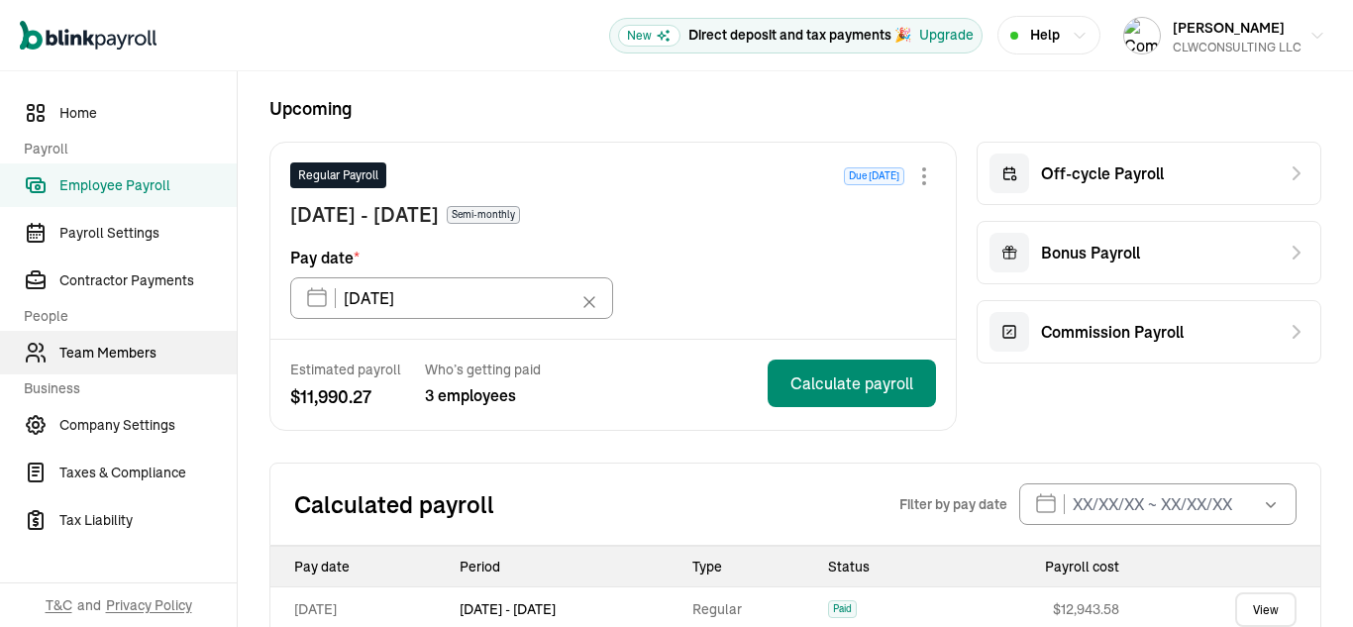
click at [136, 347] on span "Team Members" at bounding box center [147, 353] width 177 height 21
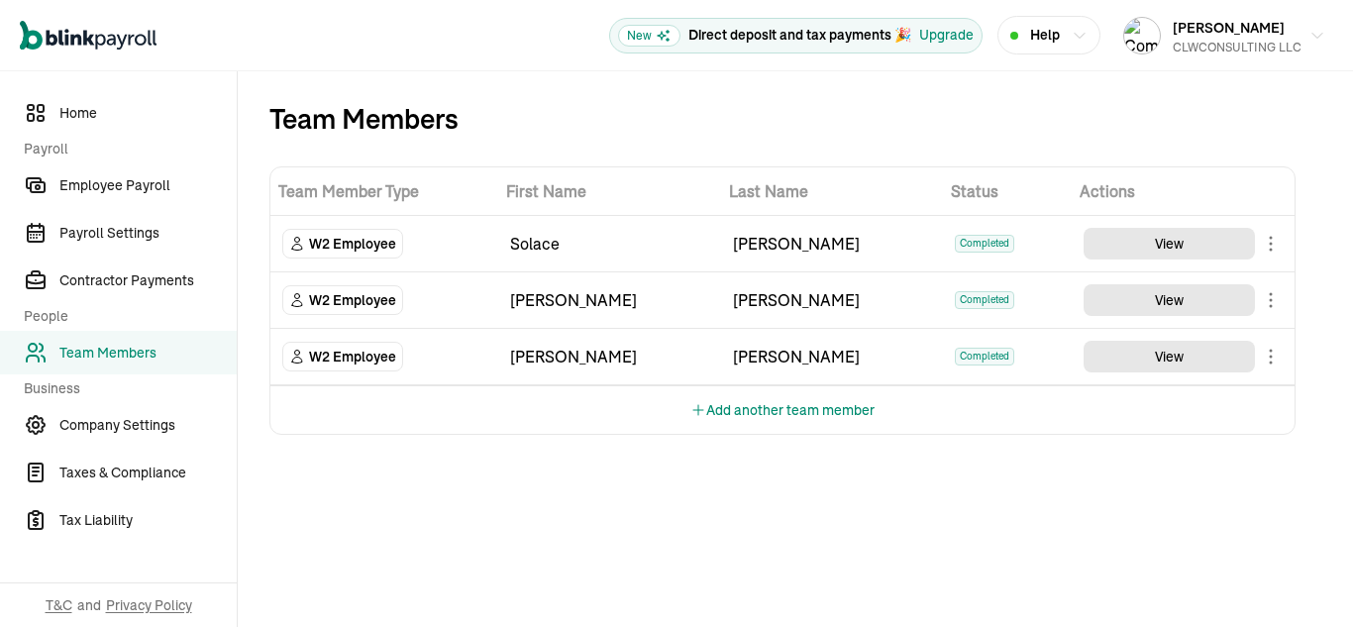
click at [1271, 252] on body "Open main menu New Direct deposit and tax payments 🎉 Upgrade Help [PERSON_NAME]…" at bounding box center [676, 313] width 1353 height 627
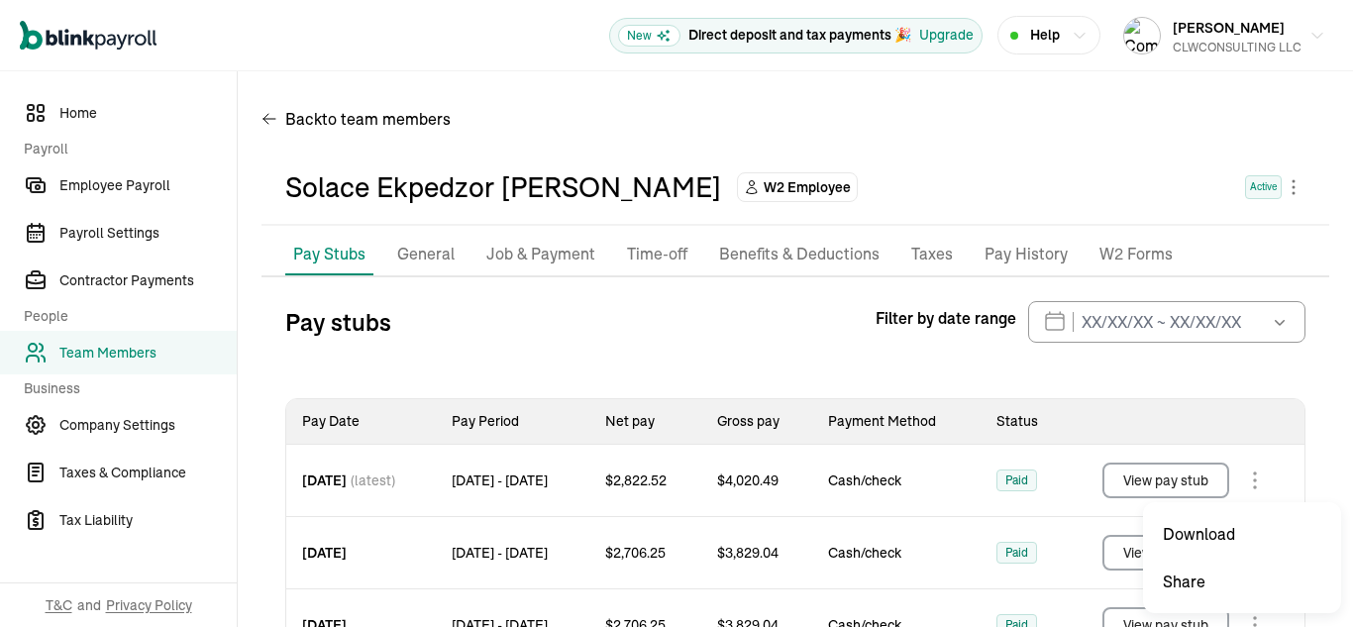
click at [1254, 480] on body "Open main menu New Direct deposit and tax payments 🎉 Upgrade Help [PERSON_NAME]…" at bounding box center [676, 313] width 1353 height 627
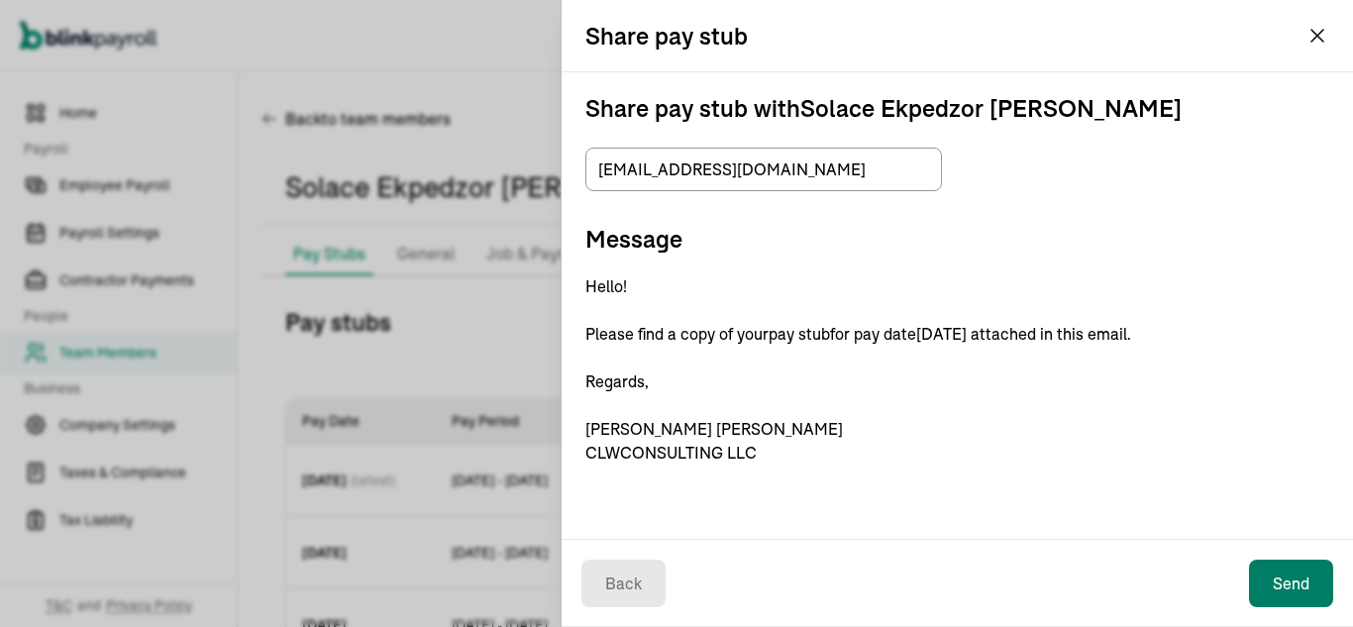
click at [1308, 585] on button "Send" at bounding box center [1291, 584] width 84 height 48
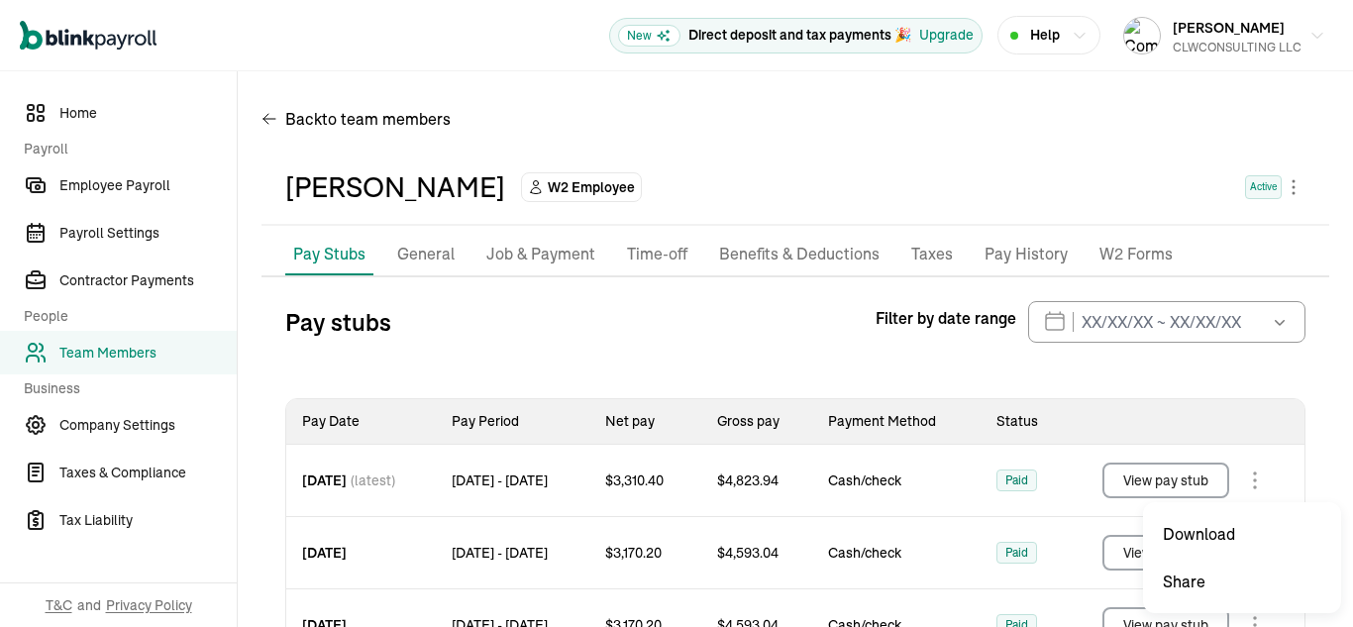
click at [1249, 485] on body "Open main menu New Direct deposit and tax payments 🎉 Upgrade Help [PERSON_NAME]…" at bounding box center [676, 313] width 1353 height 627
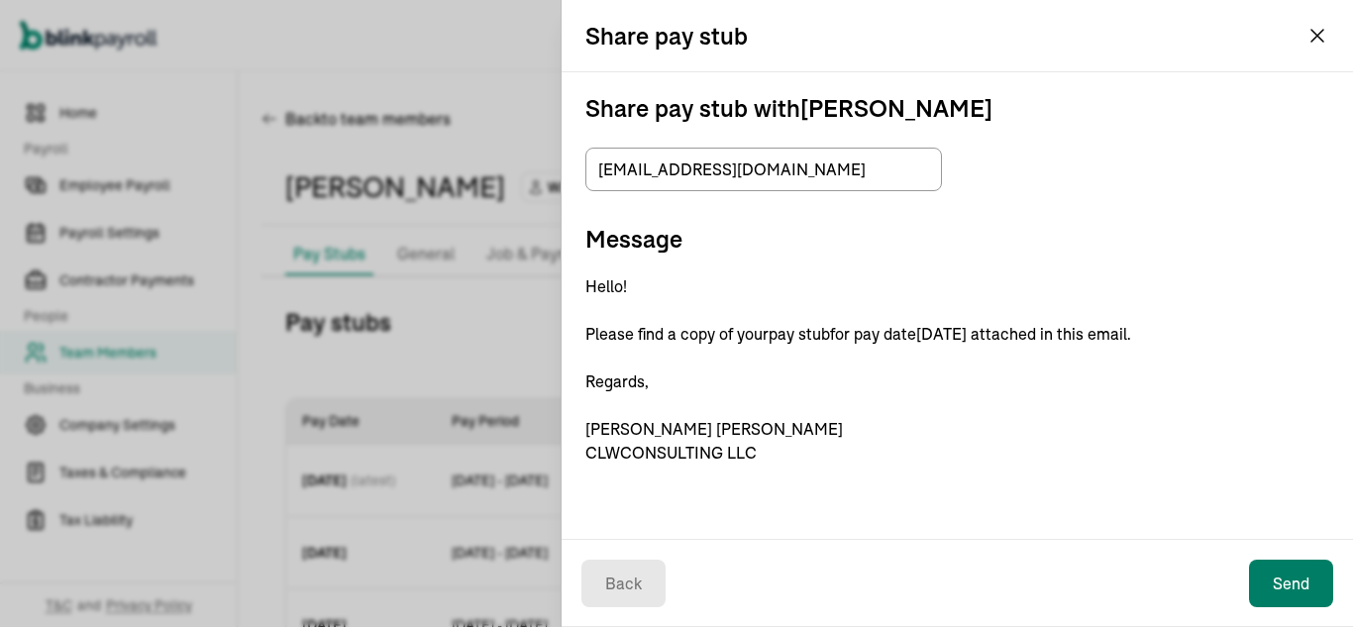
click at [1285, 579] on button "Send" at bounding box center [1291, 584] width 84 height 48
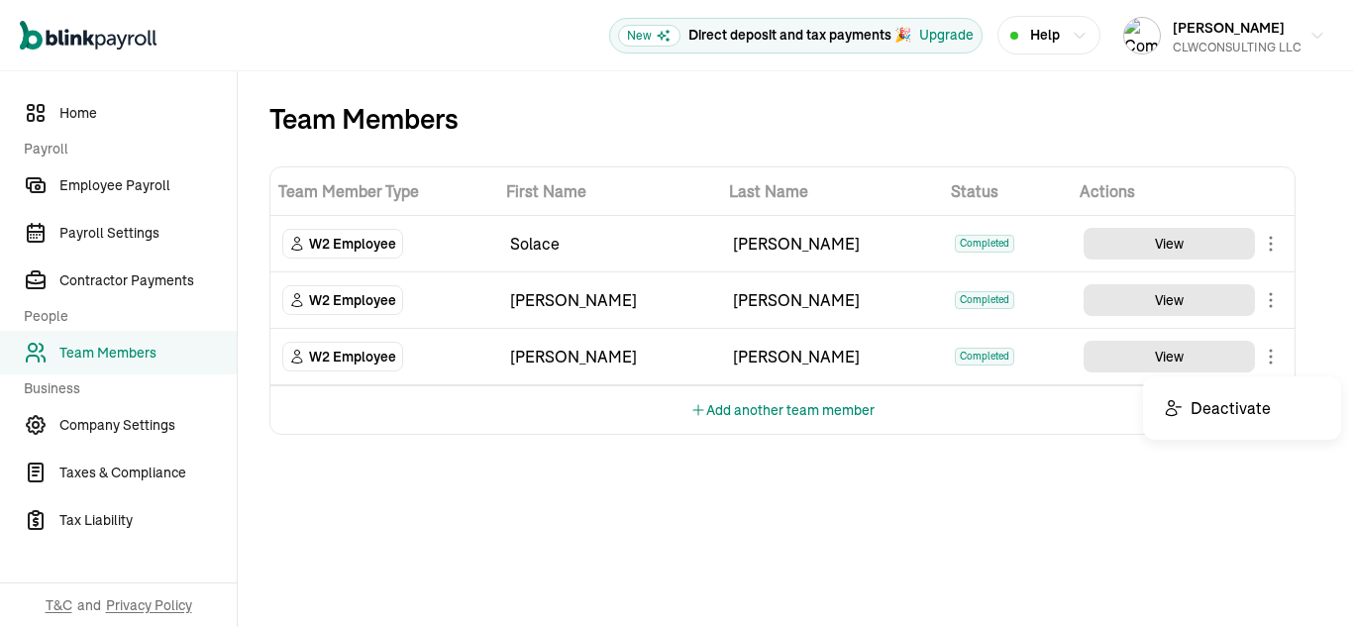
click at [1273, 365] on body "Open main menu New Direct deposit and tax payments 🎉 Upgrade Help [PERSON_NAME]…" at bounding box center [676, 313] width 1353 height 627
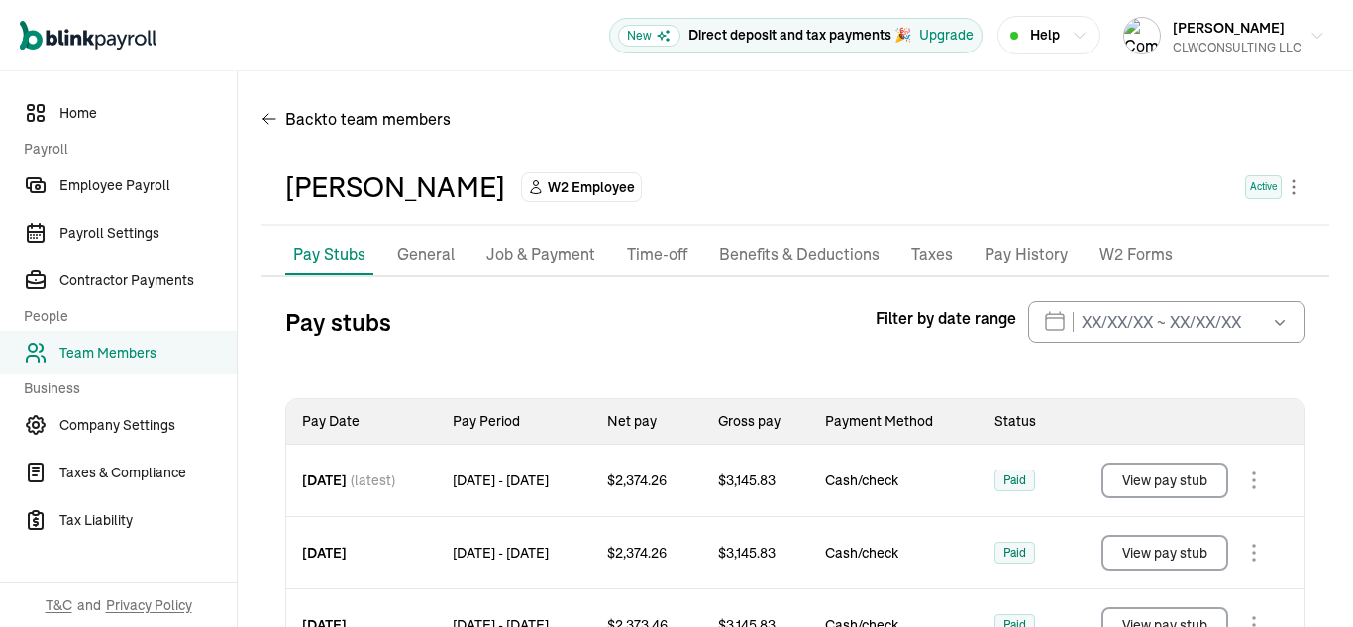
click at [1253, 478] on body "Open main menu New Direct deposit and tax payments 🎉 Upgrade Help [PERSON_NAME]…" at bounding box center [676, 313] width 1353 height 627
click at [1248, 477] on body "Open main menu New Direct deposit and tax payments 🎉 Upgrade Help [PERSON_NAME]…" at bounding box center [676, 313] width 1353 height 627
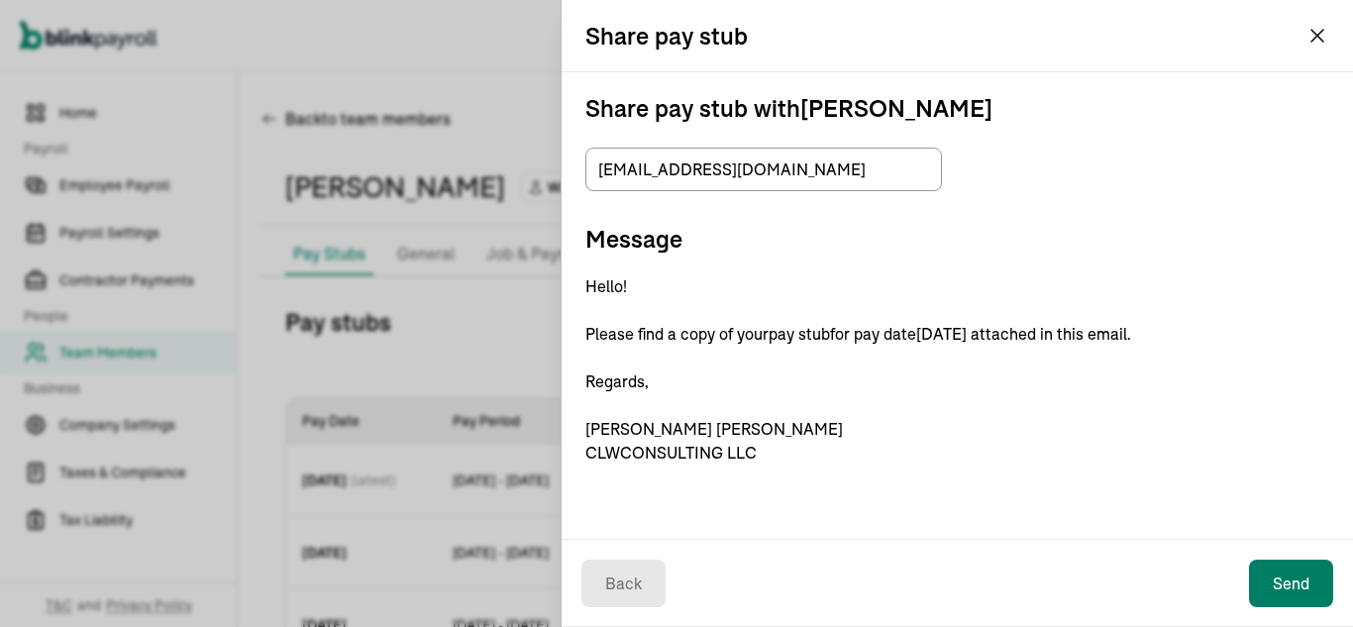
click at [1299, 581] on button "Send" at bounding box center [1291, 584] width 84 height 48
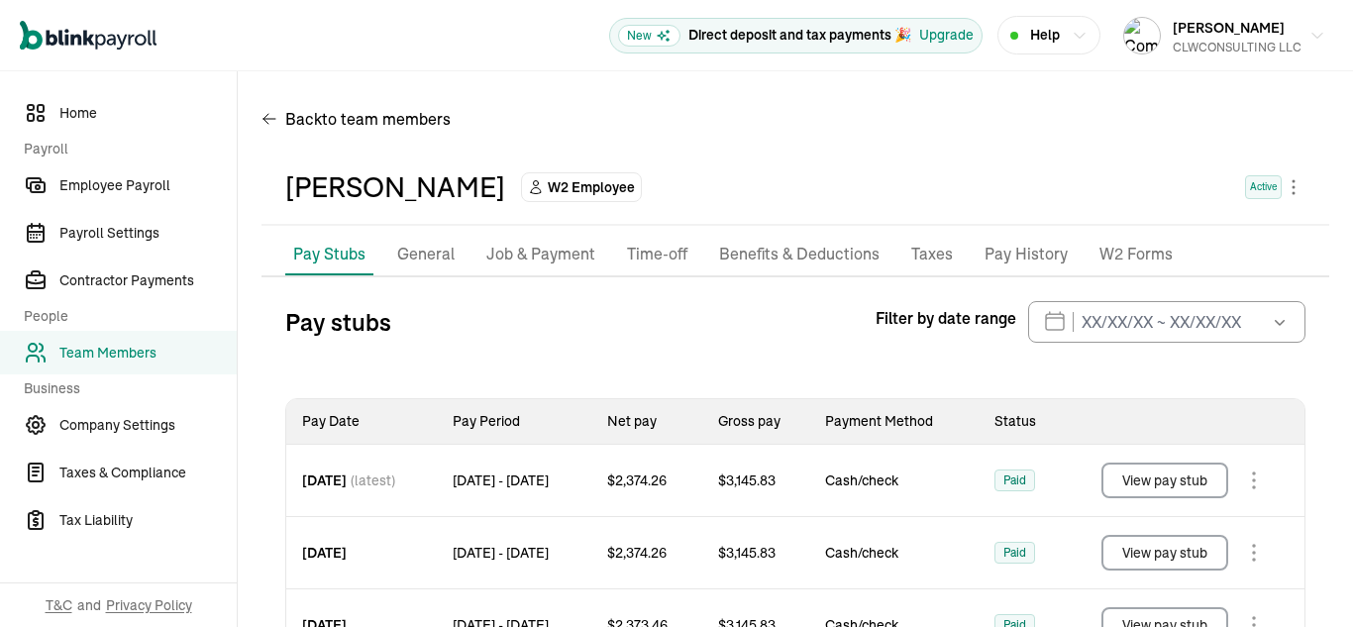
scroll to position [78, 0]
